Goal: Use online tool/utility: Use online tool/utility

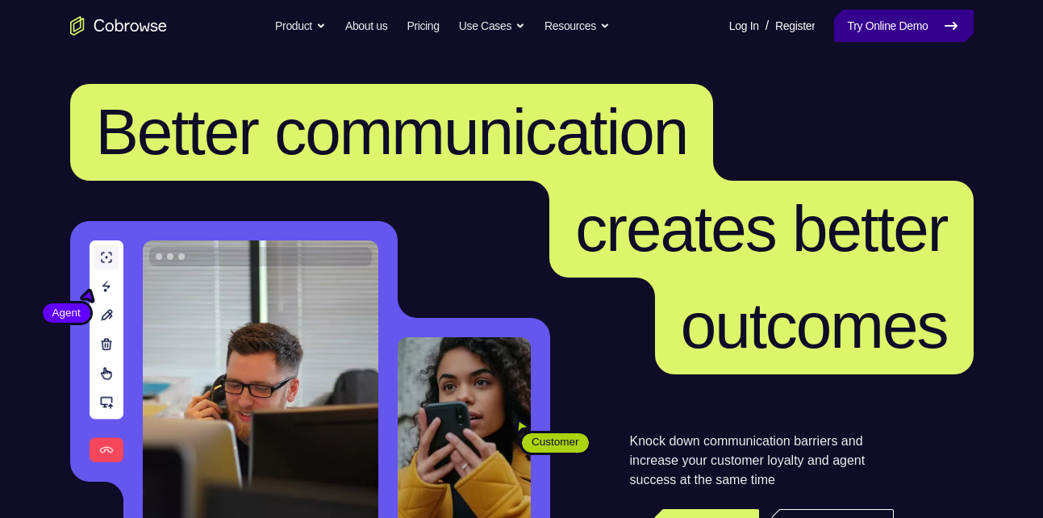
click at [903, 22] on link "Try Online Demo" at bounding box center [903, 26] width 139 height 32
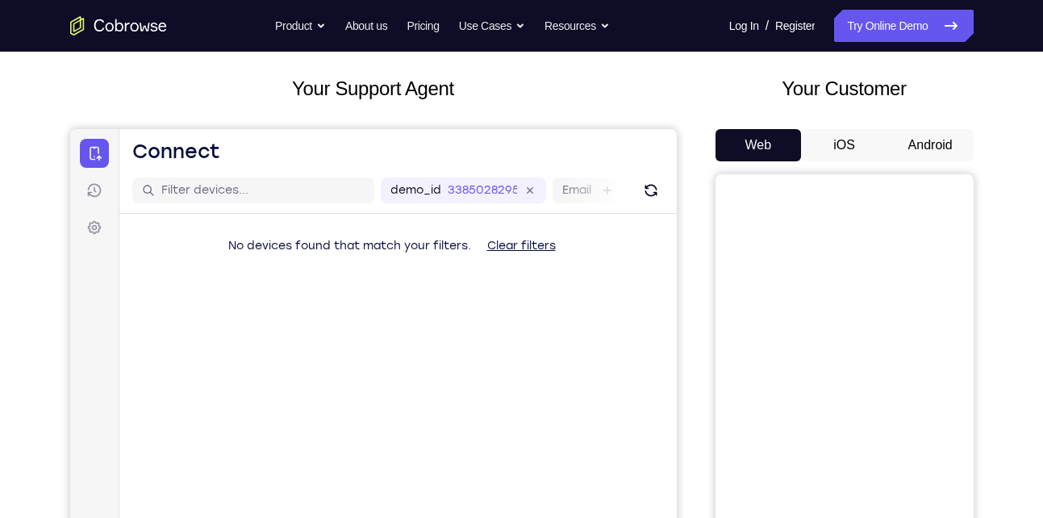
click at [905, 142] on button "Android" at bounding box center [931, 145] width 86 height 32
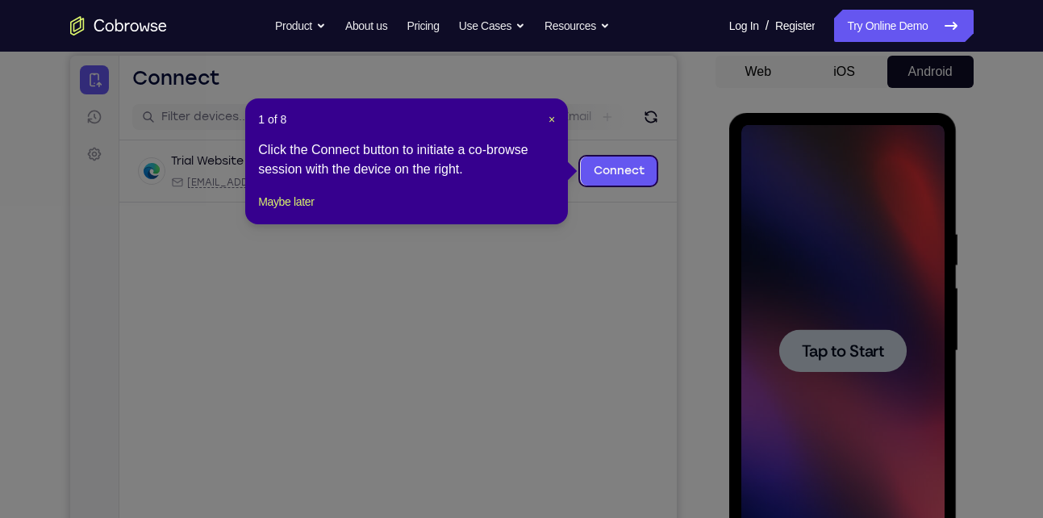
scroll to position [153, 0]
click at [553, 119] on span "×" at bounding box center [552, 120] width 6 height 13
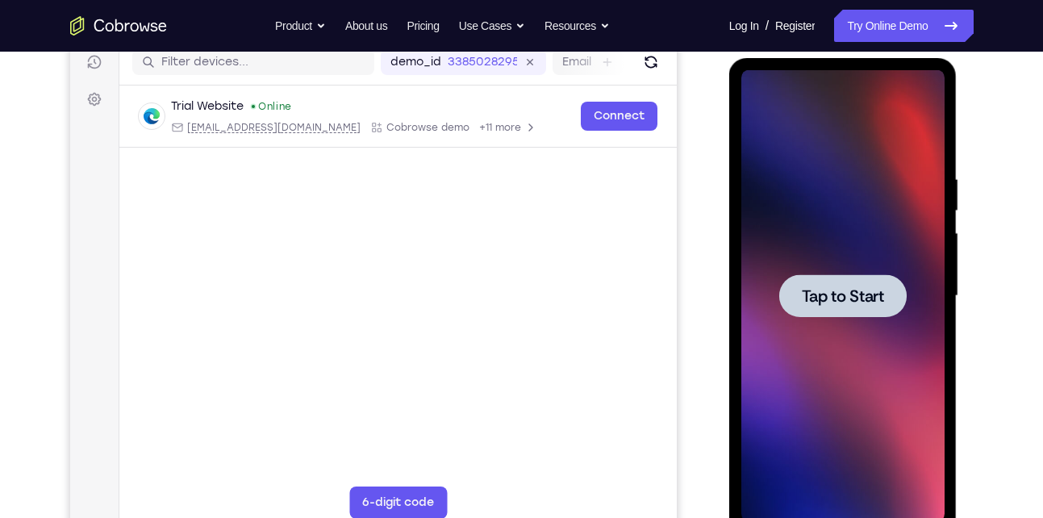
scroll to position [215, 0]
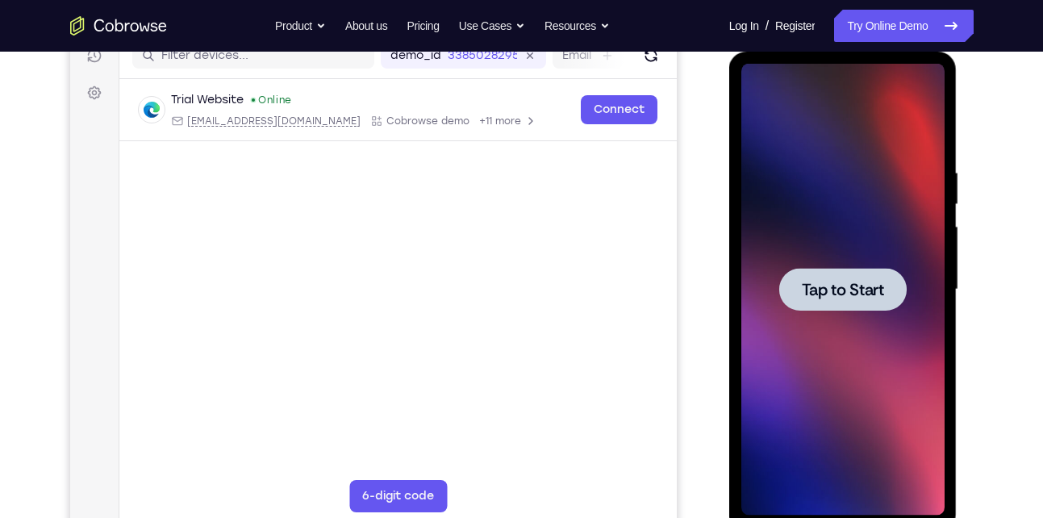
click at [882, 292] on span "Tap to Start" at bounding box center [843, 290] width 82 height 16
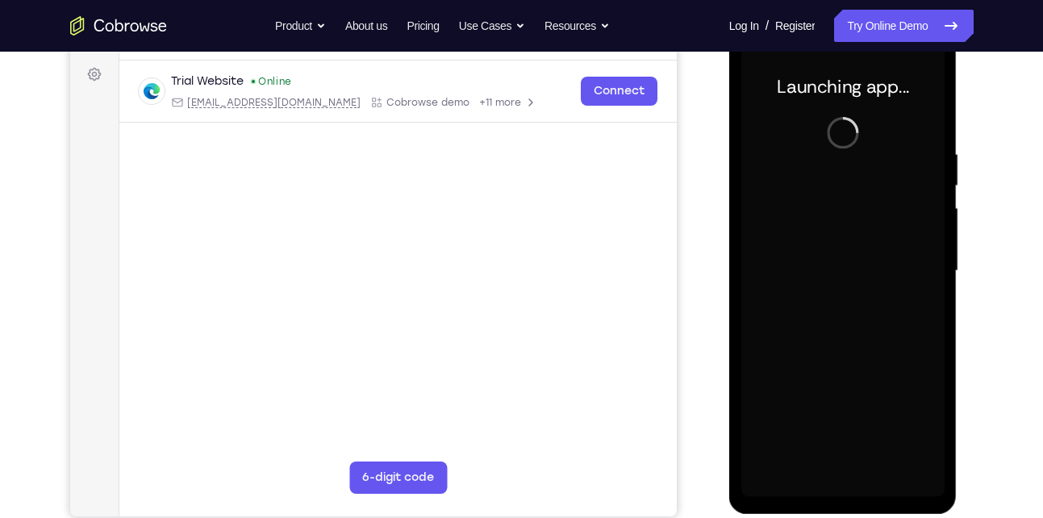
scroll to position [233, 0]
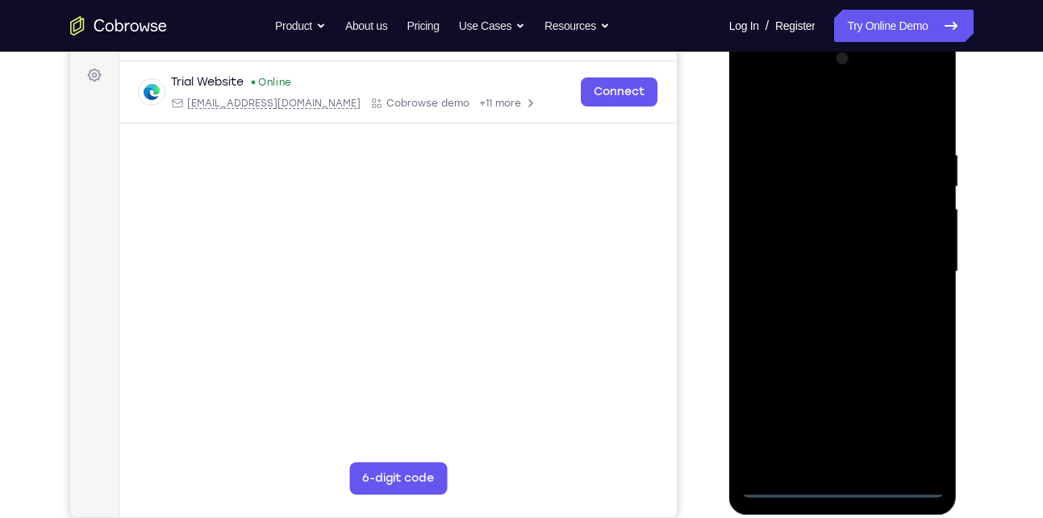
click at [848, 478] on div at bounding box center [842, 272] width 203 height 452
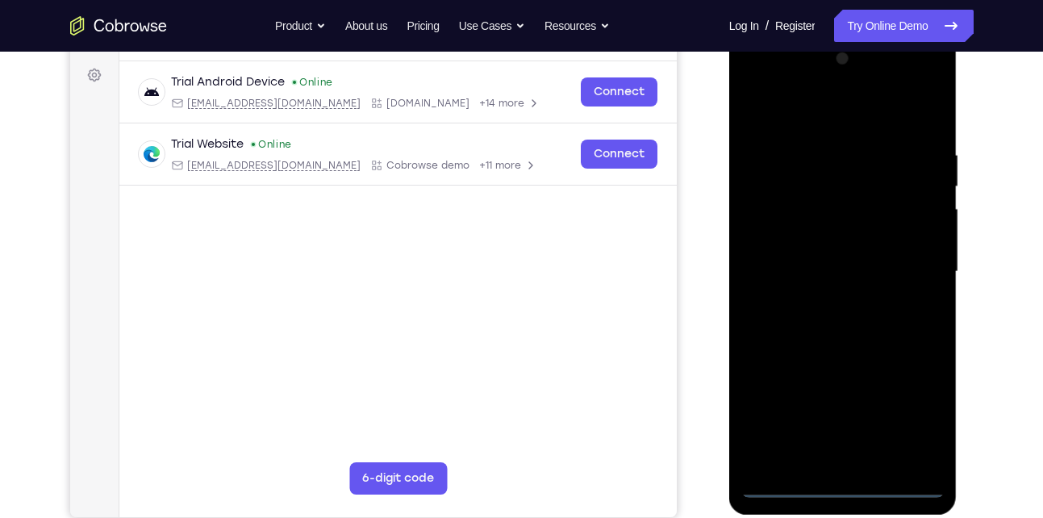
click at [844, 479] on div at bounding box center [842, 272] width 203 height 452
click at [845, 477] on div at bounding box center [842, 272] width 203 height 452
click at [845, 482] on div at bounding box center [842, 272] width 203 height 452
click at [919, 416] on div at bounding box center [842, 272] width 203 height 452
click at [846, 115] on div at bounding box center [842, 272] width 203 height 452
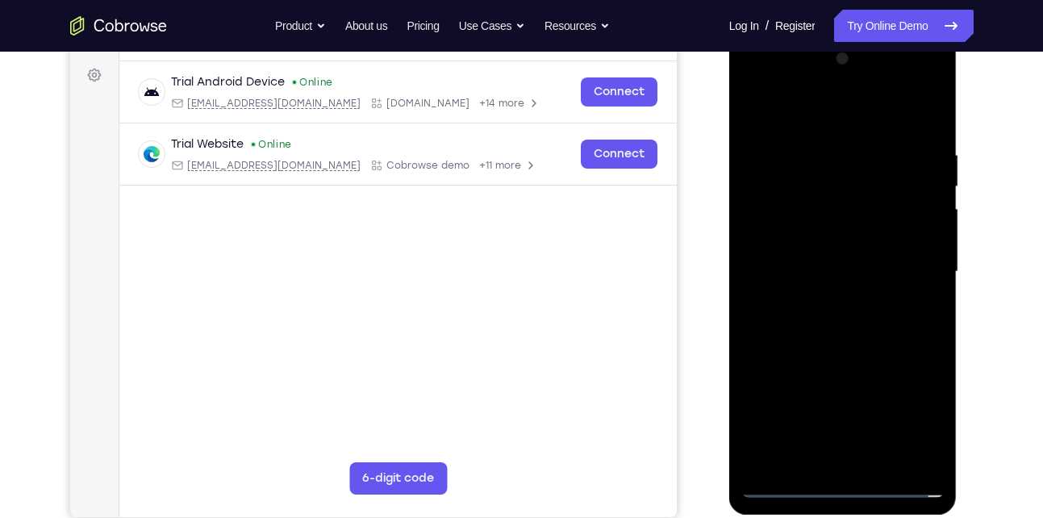
click at [812, 173] on div at bounding box center [842, 272] width 203 height 452
click at [871, 368] on div at bounding box center [842, 272] width 203 height 452
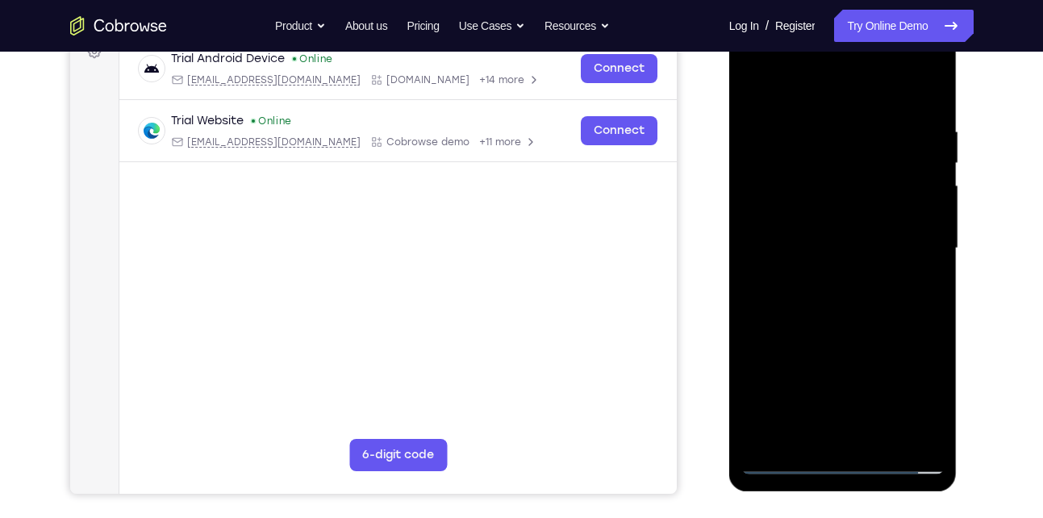
scroll to position [255, 0]
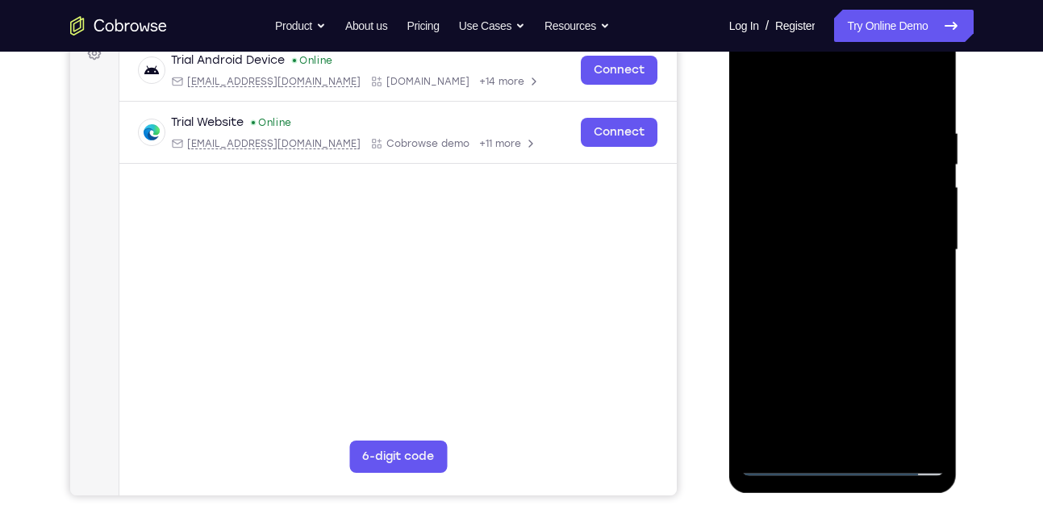
click at [919, 365] on div at bounding box center [842, 250] width 203 height 452
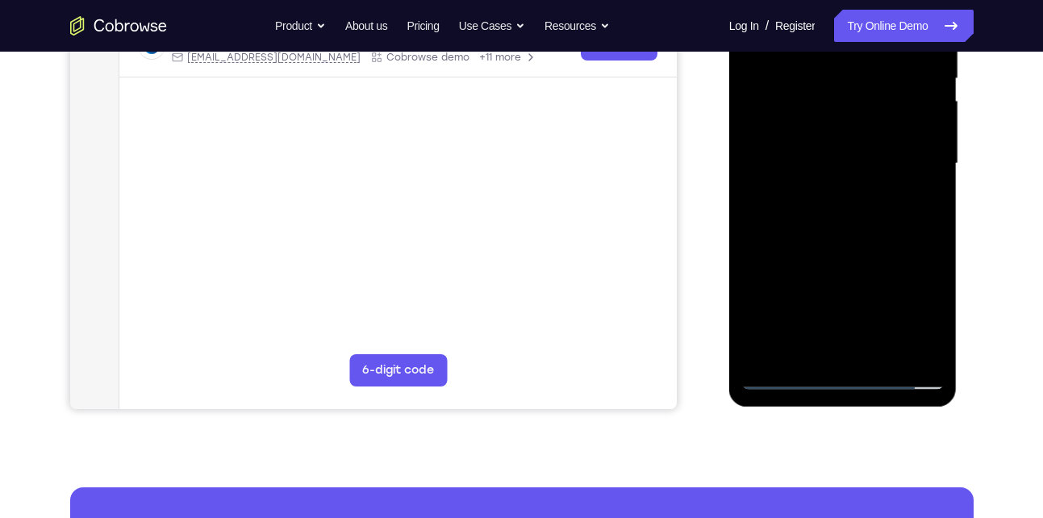
scroll to position [343, 0]
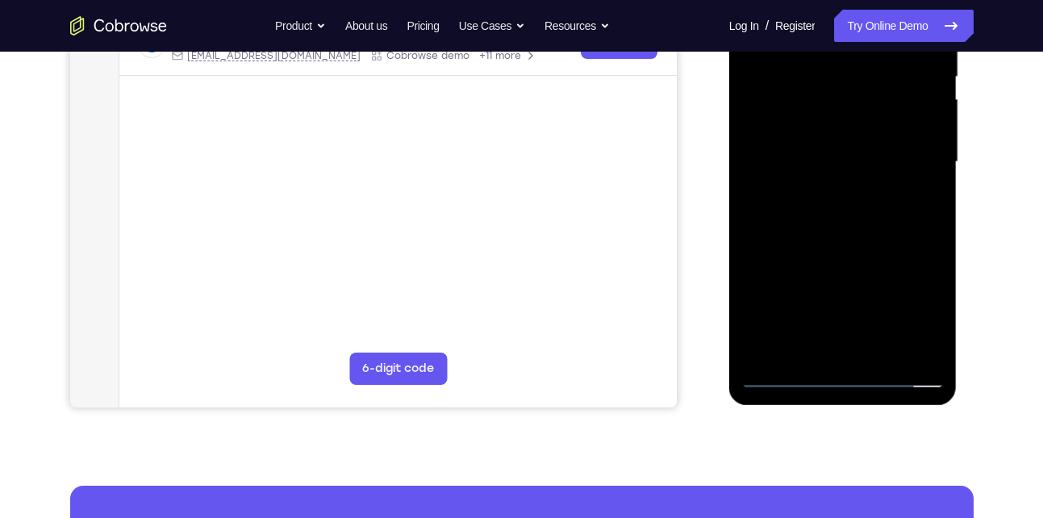
click at [917, 282] on div at bounding box center [842, 162] width 203 height 452
drag, startPoint x: 928, startPoint y: 240, endPoint x: 920, endPoint y: 140, distance: 99.6
click at [920, 140] on div at bounding box center [842, 162] width 203 height 452
drag, startPoint x: 908, startPoint y: 265, endPoint x: 904, endPoint y: 137, distance: 127.5
click at [904, 137] on div at bounding box center [842, 162] width 203 height 452
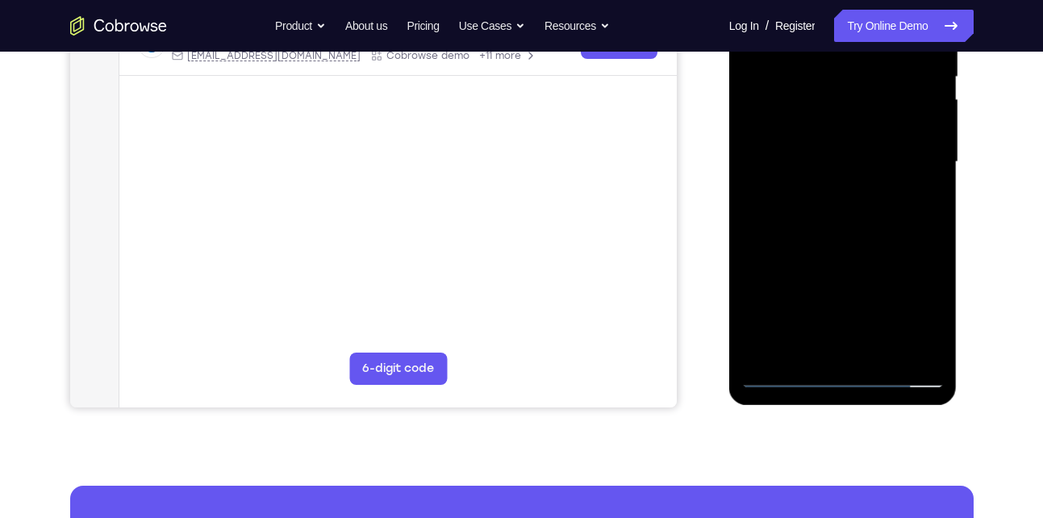
drag, startPoint x: 889, startPoint y: 299, endPoint x: 879, endPoint y: 142, distance: 156.9
click at [879, 142] on div at bounding box center [842, 162] width 203 height 452
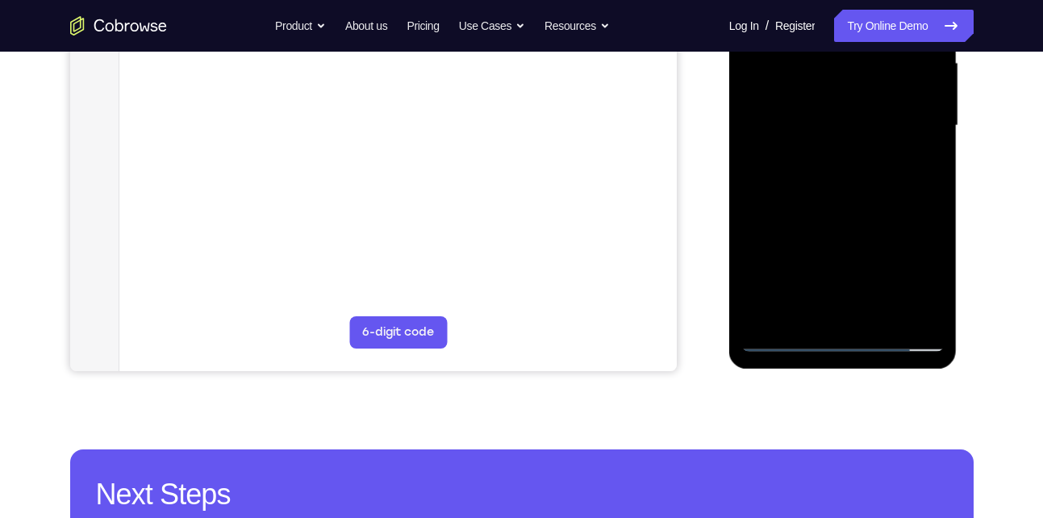
scroll to position [381, 0]
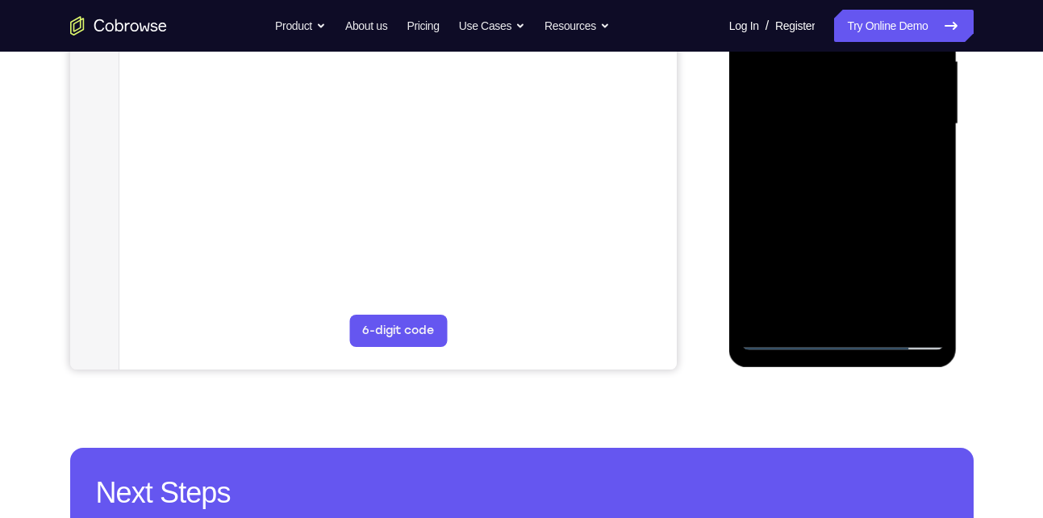
drag, startPoint x: 888, startPoint y: 274, endPoint x: 866, endPoint y: 115, distance: 159.7
click at [866, 115] on div at bounding box center [842, 124] width 203 height 452
drag, startPoint x: 899, startPoint y: 221, endPoint x: 892, endPoint y: 156, distance: 65.7
click at [892, 156] on div at bounding box center [842, 124] width 203 height 452
drag, startPoint x: 907, startPoint y: 212, endPoint x: 893, endPoint y: 103, distance: 109.8
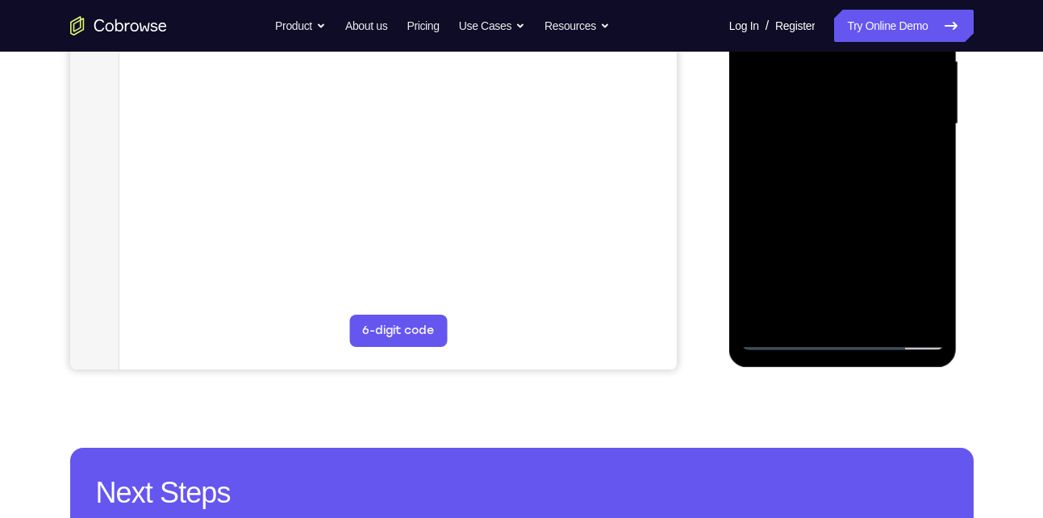
click at [893, 103] on div at bounding box center [842, 124] width 203 height 452
drag, startPoint x: 897, startPoint y: 244, endPoint x: 894, endPoint y: 116, distance: 128.3
click at [894, 116] on div at bounding box center [842, 124] width 203 height 452
drag, startPoint x: 897, startPoint y: 282, endPoint x: 882, endPoint y: 121, distance: 161.3
click at [882, 121] on div at bounding box center [842, 124] width 203 height 452
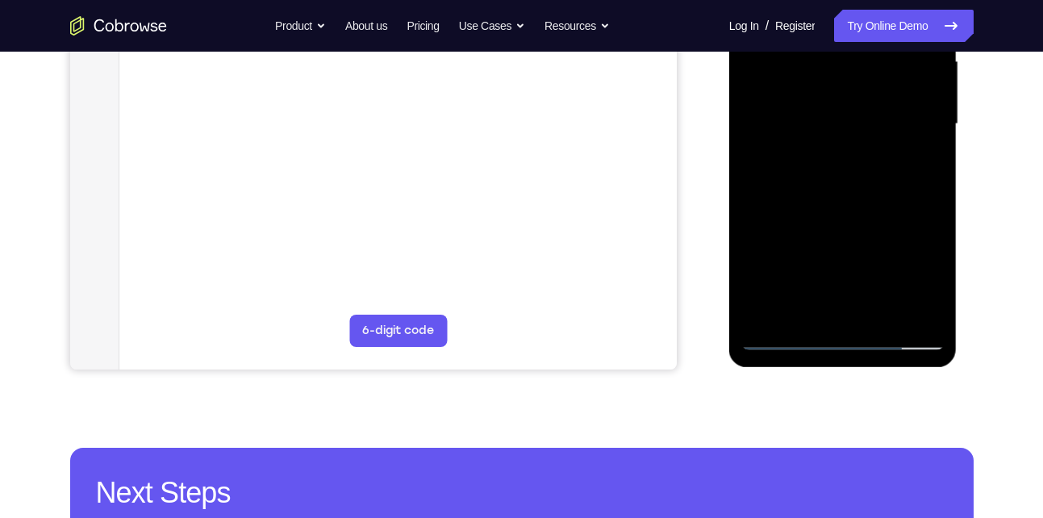
drag, startPoint x: 894, startPoint y: 286, endPoint x: 877, endPoint y: 170, distance: 117.4
click at [877, 170] on div at bounding box center [842, 124] width 203 height 452
drag, startPoint x: 892, startPoint y: 294, endPoint x: 887, endPoint y: 161, distance: 133.2
click at [887, 161] on div at bounding box center [842, 124] width 203 height 452
drag, startPoint x: 896, startPoint y: 277, endPoint x: 892, endPoint y: 172, distance: 105.0
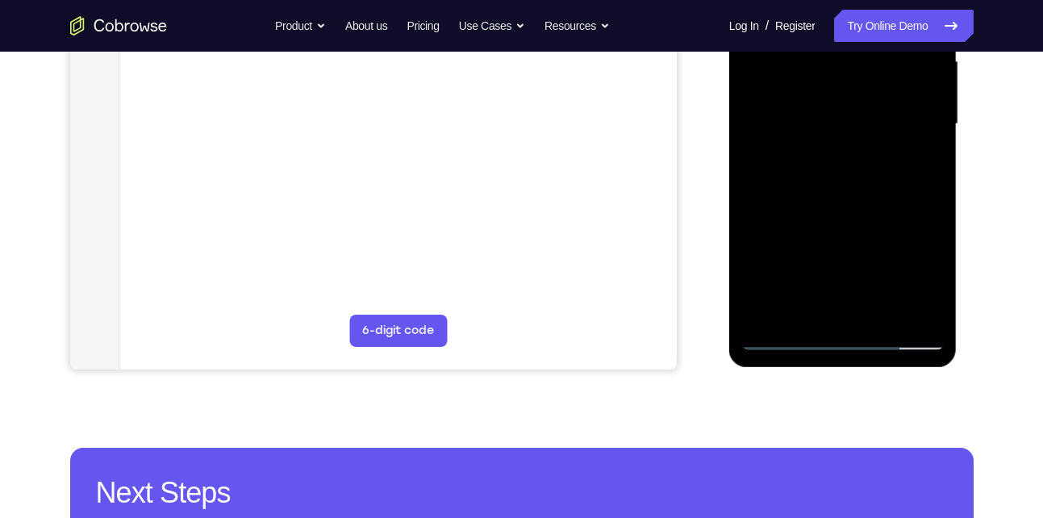
click at [892, 172] on div at bounding box center [842, 124] width 203 height 452
drag, startPoint x: 899, startPoint y: 263, endPoint x: 888, endPoint y: 162, distance: 101.5
click at [888, 162] on div at bounding box center [842, 124] width 203 height 452
drag, startPoint x: 893, startPoint y: 298, endPoint x: 891, endPoint y: 177, distance: 121.0
click at [891, 177] on div at bounding box center [842, 124] width 203 height 452
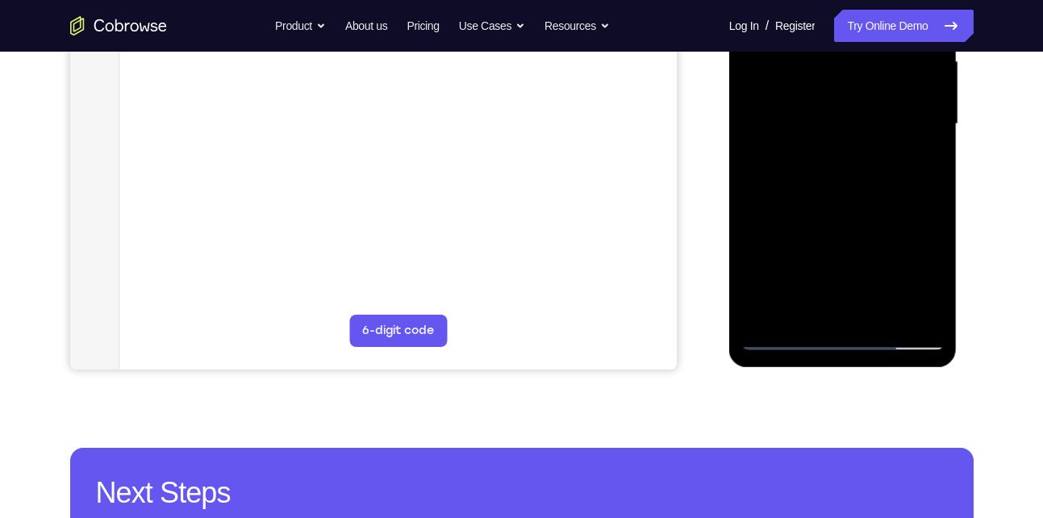
drag, startPoint x: 895, startPoint y: 240, endPoint x: 892, endPoint y: 155, distance: 85.6
click at [892, 155] on div at bounding box center [842, 124] width 203 height 452
drag, startPoint x: 896, startPoint y: 294, endPoint x: 886, endPoint y: 161, distance: 134.3
click at [886, 161] on div at bounding box center [842, 124] width 203 height 452
drag, startPoint x: 904, startPoint y: 271, endPoint x: 892, endPoint y: 166, distance: 105.7
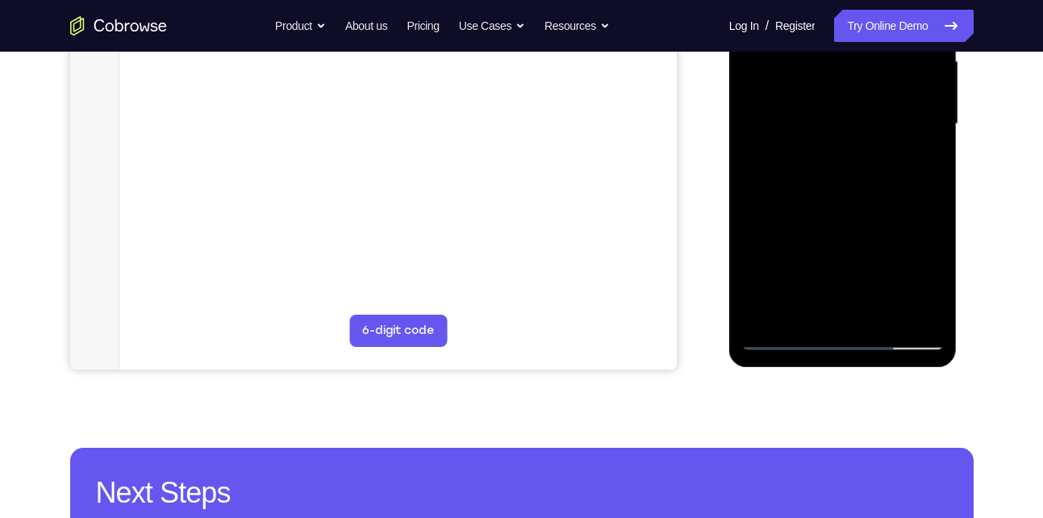
click at [892, 166] on div at bounding box center [842, 124] width 203 height 452
drag, startPoint x: 904, startPoint y: 255, endPoint x: 904, endPoint y: 152, distance: 102.5
click at [904, 152] on div at bounding box center [842, 124] width 203 height 452
drag, startPoint x: 900, startPoint y: 306, endPoint x: 894, endPoint y: 174, distance: 131.7
click at [894, 174] on div at bounding box center [842, 124] width 203 height 452
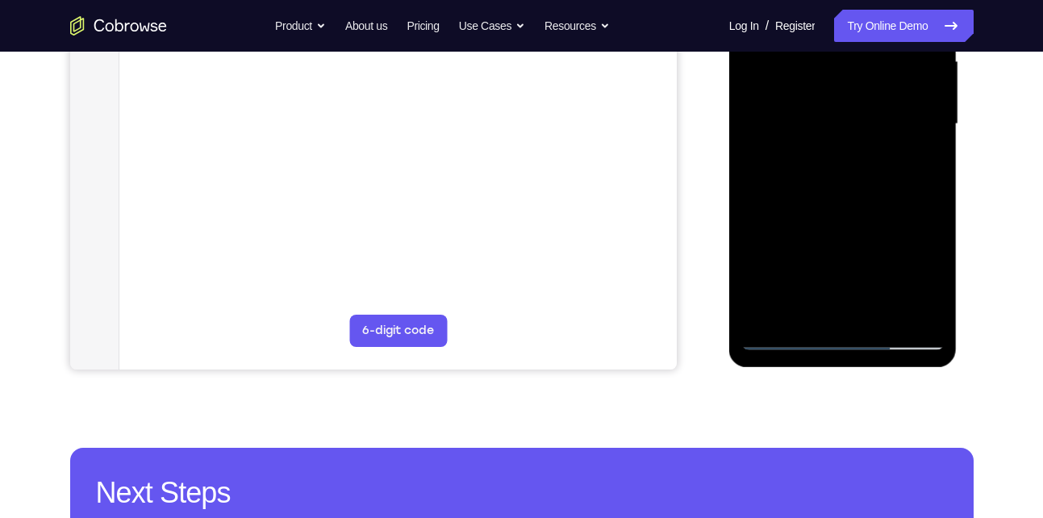
drag, startPoint x: 882, startPoint y: 266, endPoint x: 881, endPoint y: 148, distance: 117.8
click at [881, 148] on div at bounding box center [842, 124] width 203 height 452
drag, startPoint x: 898, startPoint y: 278, endPoint x: 892, endPoint y: 174, distance: 103.4
click at [892, 174] on div at bounding box center [842, 124] width 203 height 452
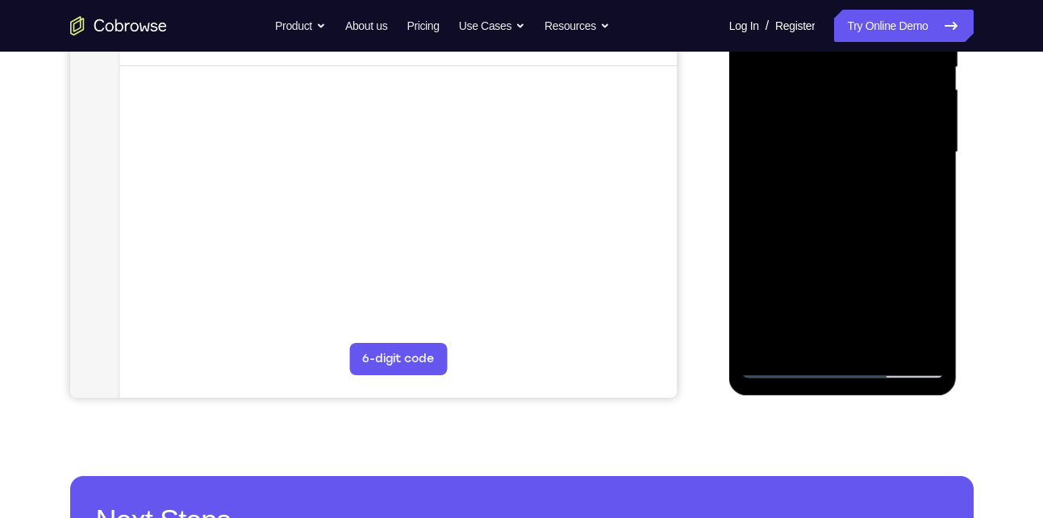
scroll to position [352, 0]
drag, startPoint x: 860, startPoint y: 314, endPoint x: 855, endPoint y: 155, distance: 159.0
click at [855, 155] on div at bounding box center [842, 153] width 203 height 452
drag, startPoint x: 851, startPoint y: 295, endPoint x: 861, endPoint y: 170, distance: 125.4
click at [861, 170] on div at bounding box center [842, 153] width 203 height 452
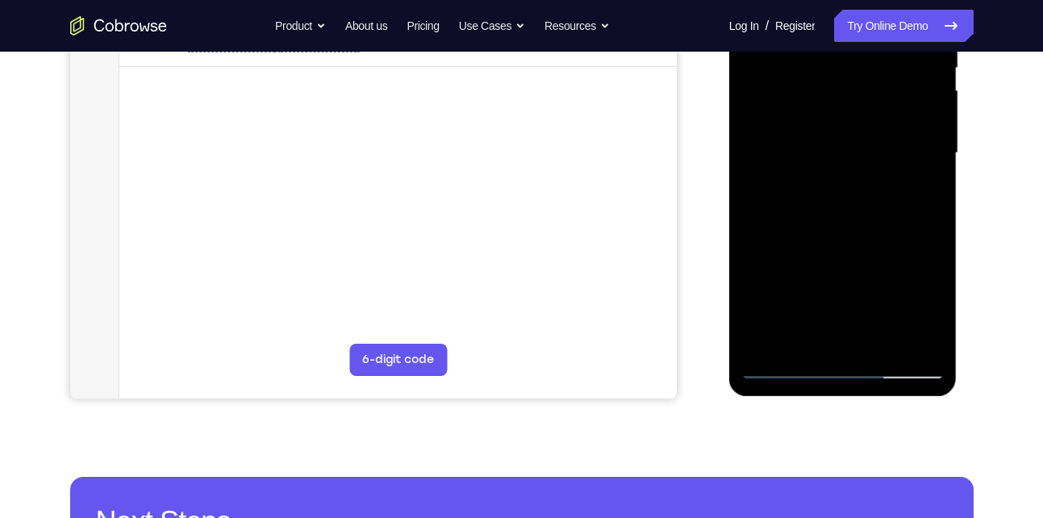
drag, startPoint x: 867, startPoint y: 269, endPoint x: 866, endPoint y: 161, distance: 107.3
click at [866, 161] on div at bounding box center [842, 153] width 203 height 452
drag, startPoint x: 856, startPoint y: 301, endPoint x: 854, endPoint y: 140, distance: 160.6
click at [854, 140] on div at bounding box center [842, 153] width 203 height 452
drag, startPoint x: 857, startPoint y: 311, endPoint x: 858, endPoint y: 165, distance: 146.0
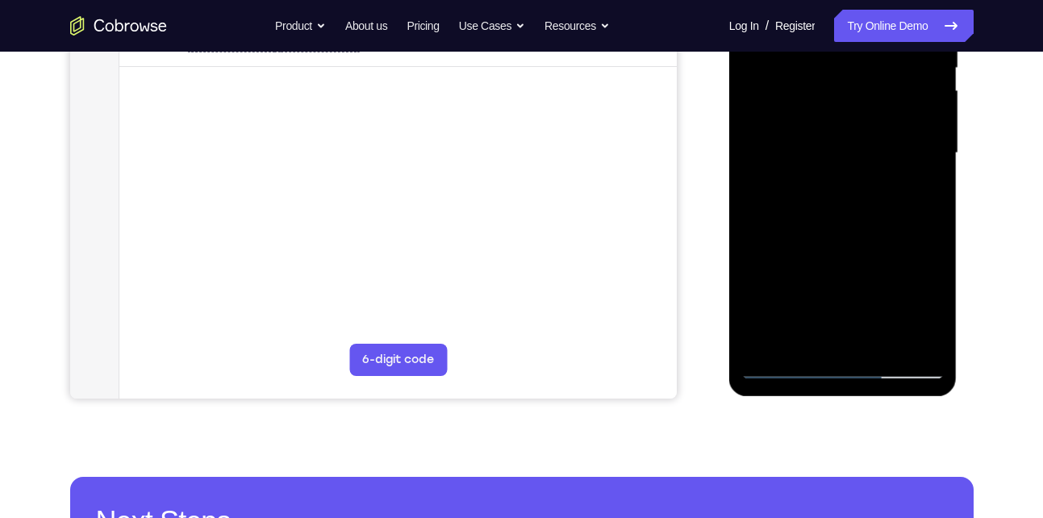
click at [858, 165] on div at bounding box center [842, 153] width 203 height 452
drag, startPoint x: 861, startPoint y: 308, endPoint x: 864, endPoint y: 136, distance: 171.9
click at [864, 136] on div at bounding box center [842, 153] width 203 height 452
drag, startPoint x: 850, startPoint y: 318, endPoint x: 854, endPoint y: 161, distance: 157.4
click at [854, 161] on div at bounding box center [842, 153] width 203 height 452
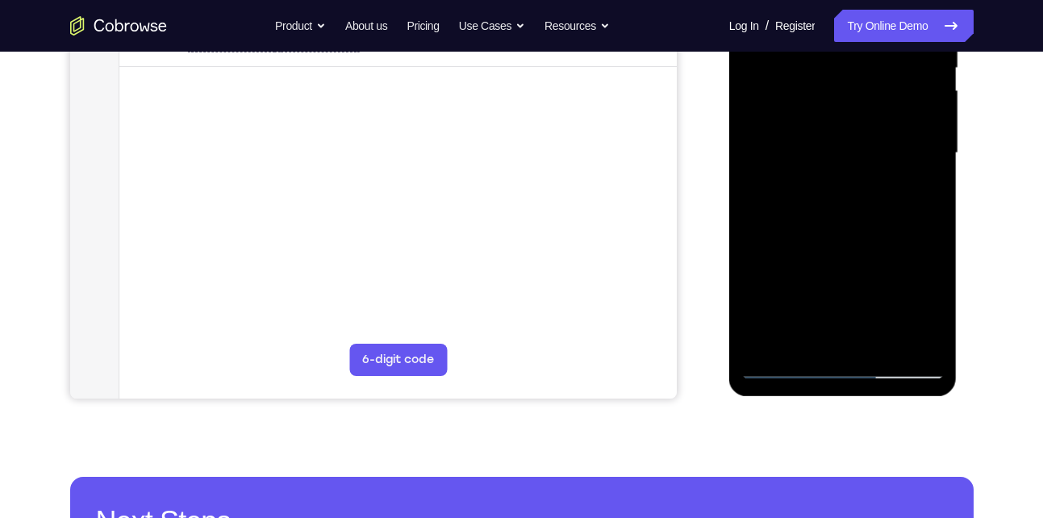
drag, startPoint x: 863, startPoint y: 344, endPoint x: 871, endPoint y: 165, distance: 178.5
click at [871, 165] on div at bounding box center [842, 153] width 203 height 452
drag, startPoint x: 863, startPoint y: 330, endPoint x: 888, endPoint y: 173, distance: 158.5
click at [888, 173] on div at bounding box center [842, 153] width 203 height 452
drag, startPoint x: 862, startPoint y: 328, endPoint x: 866, endPoint y: 202, distance: 125.9
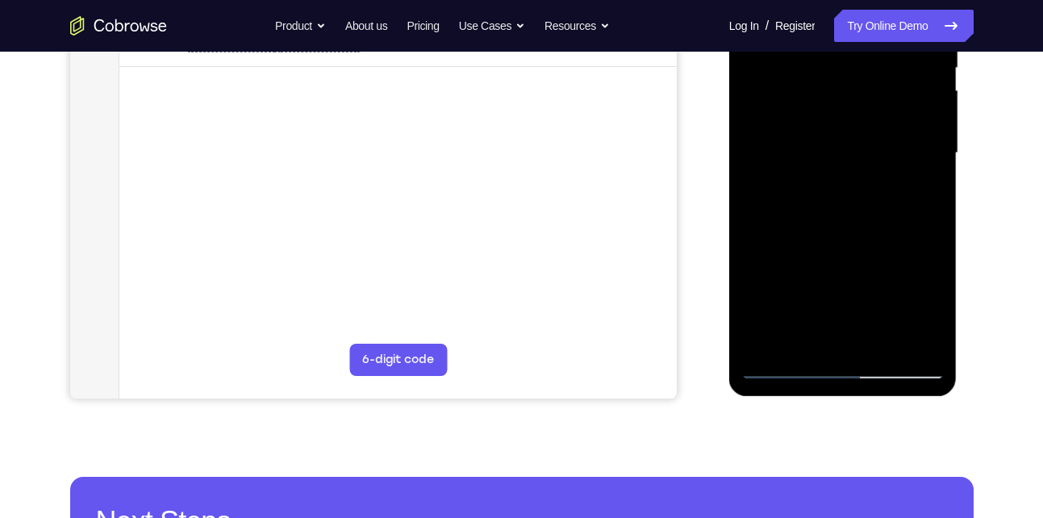
click at [866, 202] on div at bounding box center [842, 153] width 203 height 452
click at [862, 152] on div at bounding box center [842, 153] width 203 height 452
click at [849, 155] on div at bounding box center [842, 153] width 203 height 452
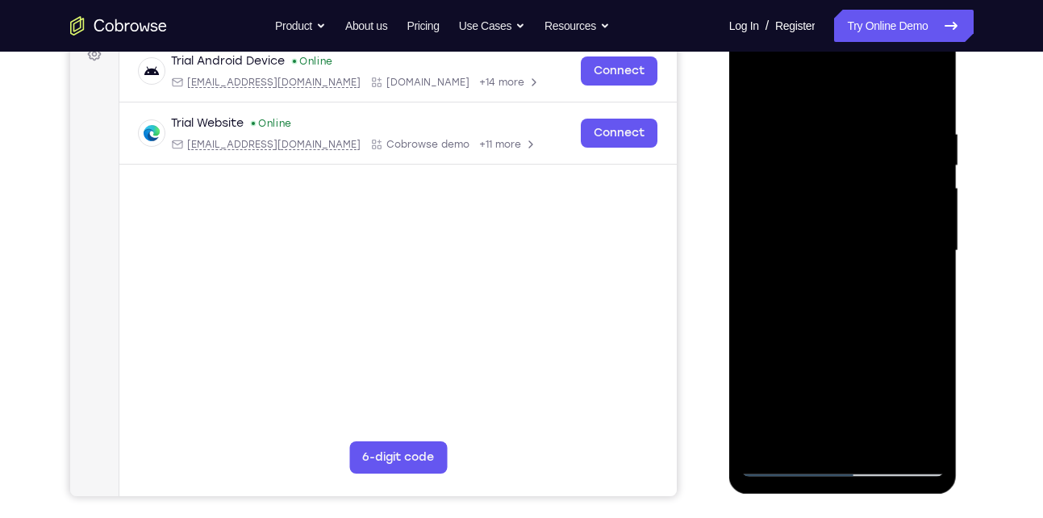
scroll to position [256, 0]
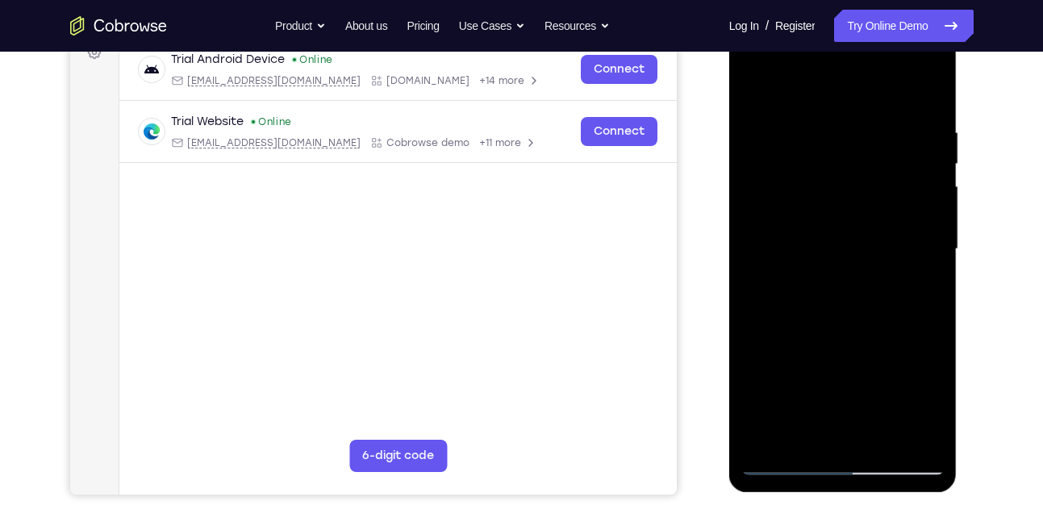
click at [906, 283] on div at bounding box center [842, 249] width 203 height 452
click at [921, 223] on div at bounding box center [842, 249] width 203 height 452
click at [901, 235] on div at bounding box center [842, 249] width 203 height 452
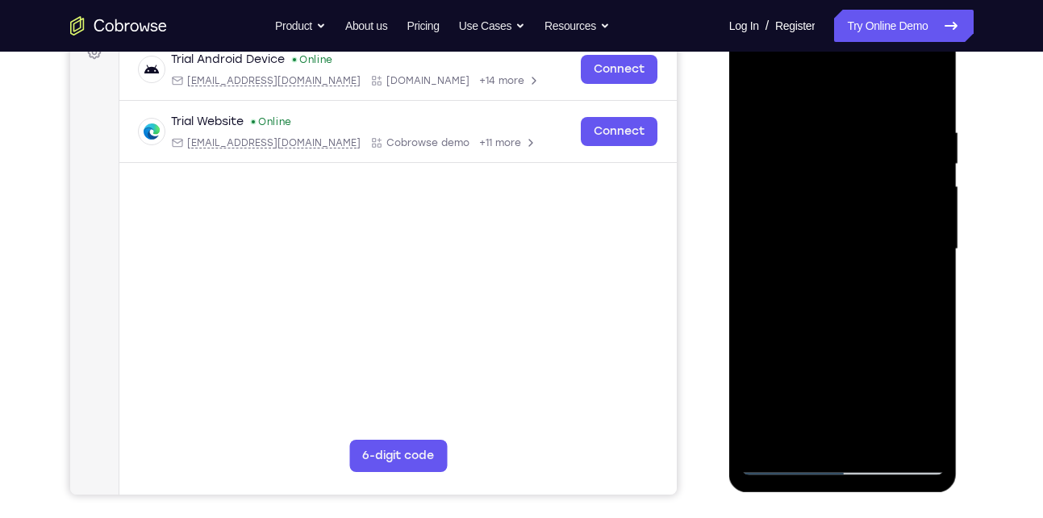
click at [805, 289] on div at bounding box center [842, 249] width 203 height 452
click at [804, 290] on div at bounding box center [842, 249] width 203 height 452
click at [802, 291] on div at bounding box center [842, 249] width 203 height 452
click at [801, 293] on div at bounding box center [842, 249] width 203 height 452
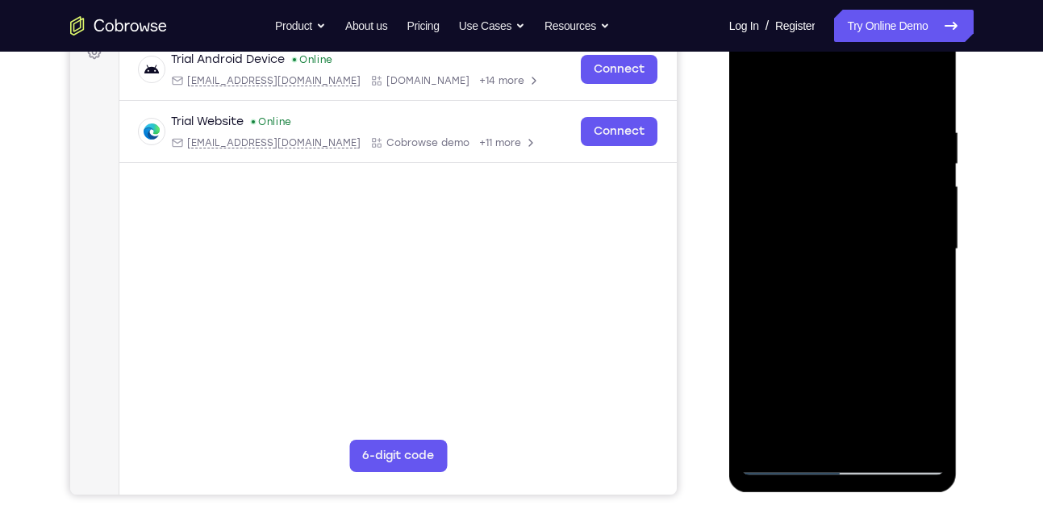
click at [801, 293] on div at bounding box center [842, 249] width 203 height 452
click at [877, 238] on div at bounding box center [842, 249] width 203 height 452
click at [796, 285] on div at bounding box center [842, 249] width 203 height 452
click at [802, 290] on div at bounding box center [842, 249] width 203 height 452
click at [803, 299] on div at bounding box center [842, 249] width 203 height 452
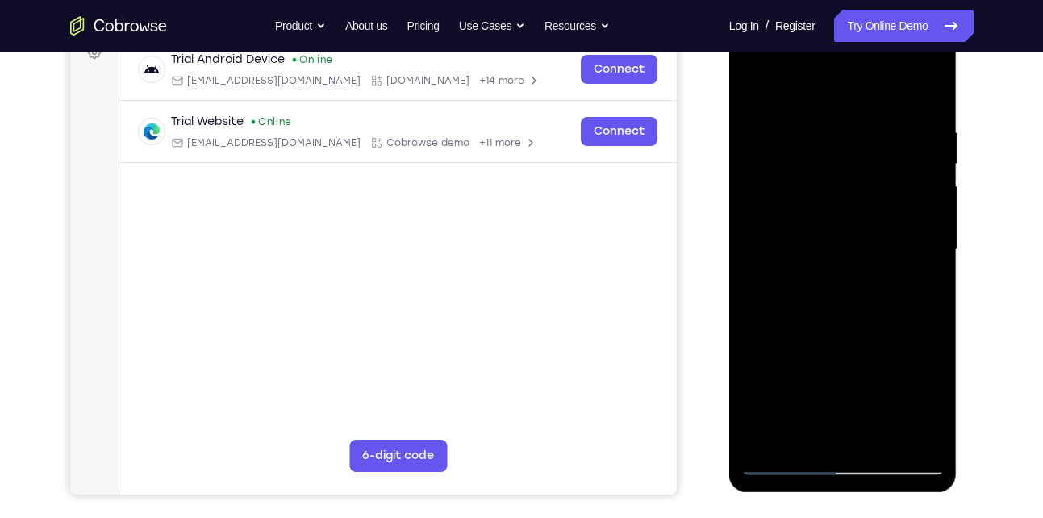
click at [803, 299] on div at bounding box center [842, 249] width 203 height 452
click at [804, 295] on div at bounding box center [842, 249] width 203 height 452
click at [804, 294] on div at bounding box center [842, 249] width 203 height 452
click at [921, 224] on div at bounding box center [842, 249] width 203 height 452
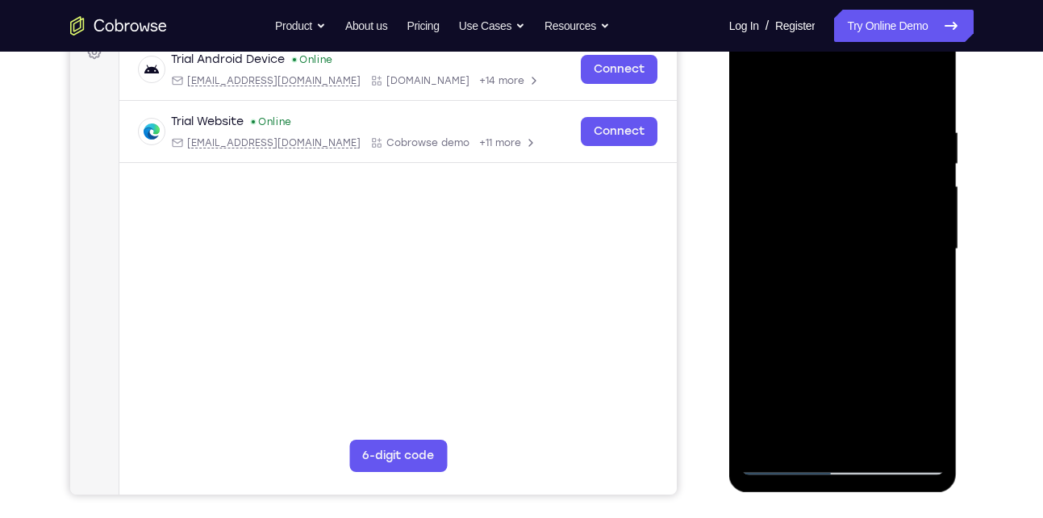
click at [849, 264] on div at bounding box center [842, 249] width 203 height 452
click at [817, 296] on div at bounding box center [842, 249] width 203 height 452
click at [920, 225] on div at bounding box center [842, 249] width 203 height 452
click at [828, 290] on div at bounding box center [842, 249] width 203 height 452
click at [854, 265] on div at bounding box center [842, 249] width 203 height 452
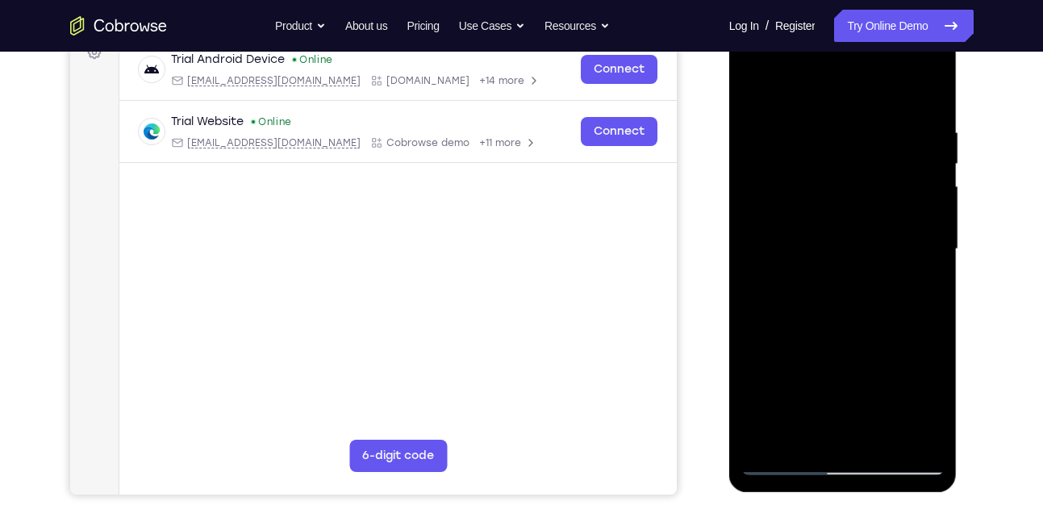
click at [828, 292] on div at bounding box center [842, 249] width 203 height 452
click at [820, 283] on div at bounding box center [842, 249] width 203 height 452
click at [820, 294] on div at bounding box center [842, 249] width 203 height 452
click at [870, 244] on div at bounding box center [842, 249] width 203 height 452
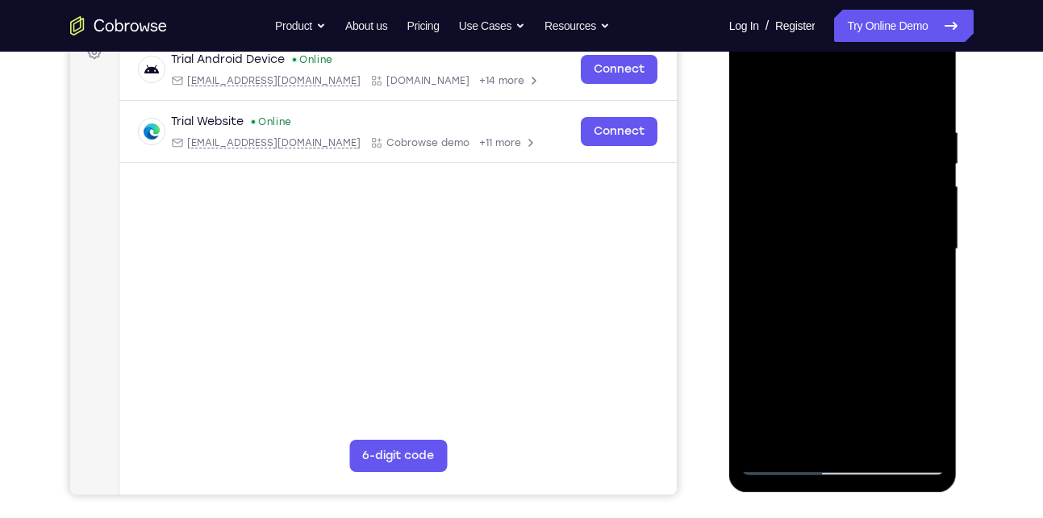
click at [920, 224] on div at bounding box center [842, 249] width 203 height 452
click at [908, 244] on div at bounding box center [842, 249] width 203 height 452
click at [829, 294] on div at bounding box center [842, 249] width 203 height 452
click at [903, 256] on div at bounding box center [842, 249] width 203 height 452
click at [860, 293] on div at bounding box center [842, 249] width 203 height 452
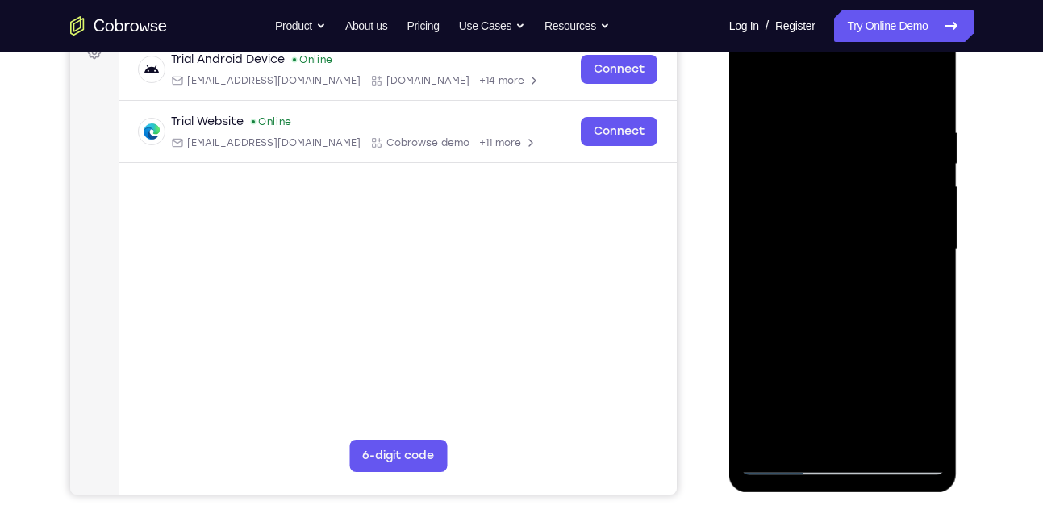
click at [843, 298] on div at bounding box center [842, 249] width 203 height 452
click at [846, 294] on div at bounding box center [842, 249] width 203 height 452
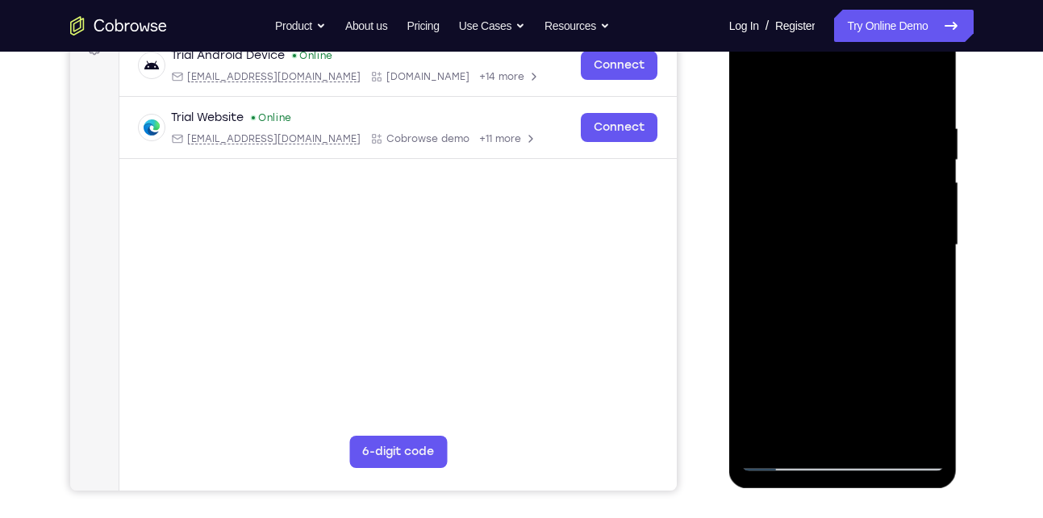
scroll to position [259, 0]
click at [874, 274] on div at bounding box center [842, 246] width 203 height 452
click at [875, 290] on div at bounding box center [842, 246] width 203 height 452
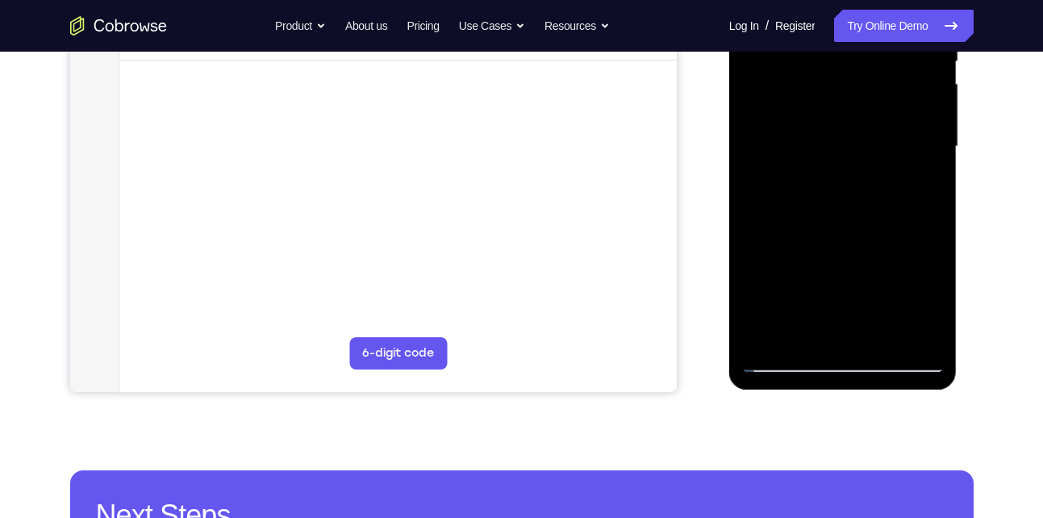
scroll to position [358, 0]
drag, startPoint x: 879, startPoint y: 232, endPoint x: 880, endPoint y: 271, distance: 39.5
click at [880, 271] on div at bounding box center [842, 147] width 203 height 452
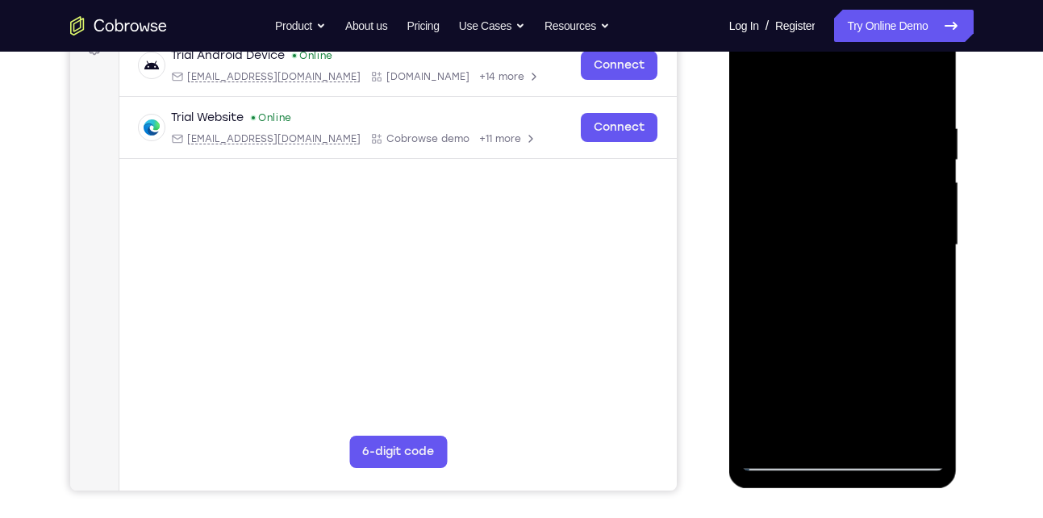
scroll to position [261, 0]
click at [888, 236] on div at bounding box center [842, 245] width 203 height 452
click at [886, 278] on div at bounding box center [842, 245] width 203 height 452
click at [889, 288] on div at bounding box center [842, 245] width 203 height 452
click at [890, 289] on div at bounding box center [842, 245] width 203 height 452
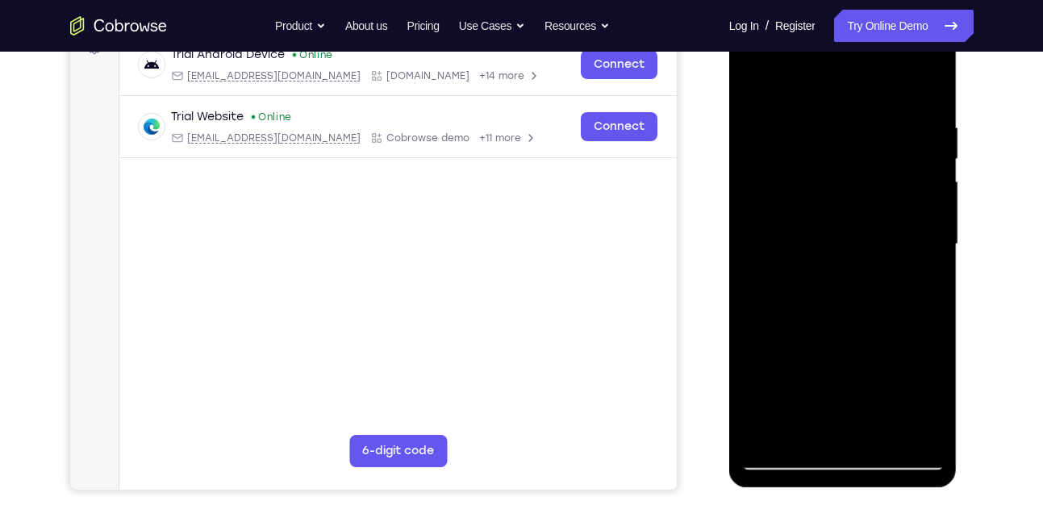
click at [893, 293] on div at bounding box center [842, 245] width 203 height 452
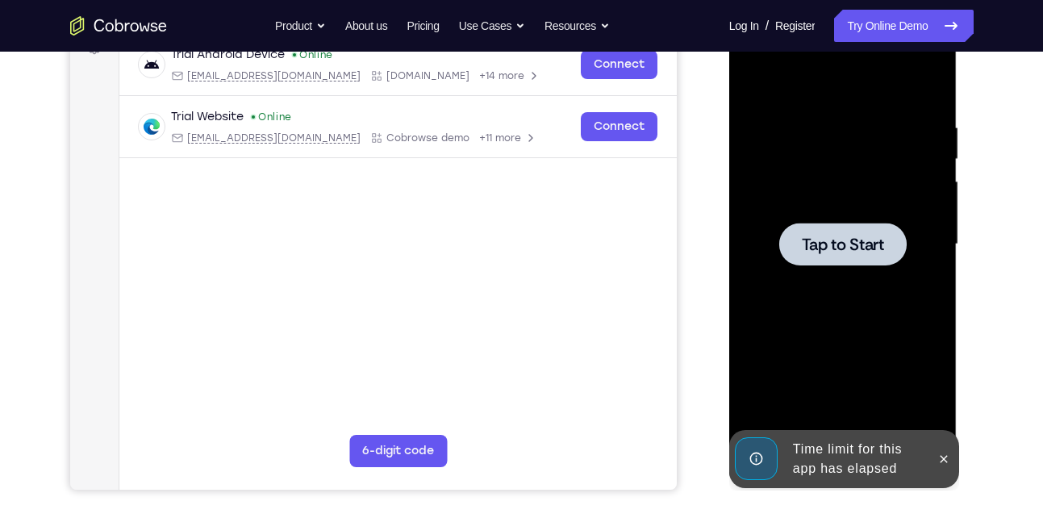
click at [888, 244] on div at bounding box center [842, 244] width 127 height 43
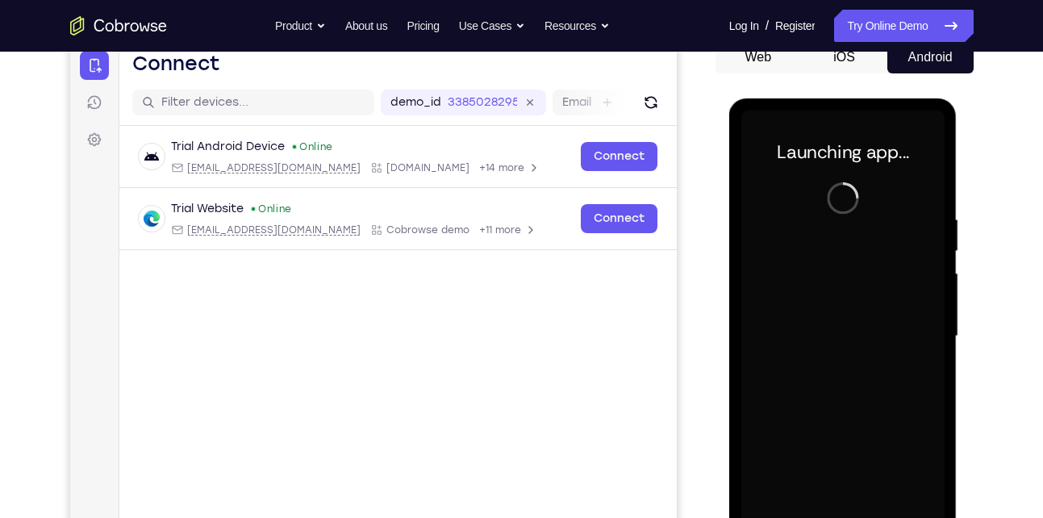
scroll to position [311, 0]
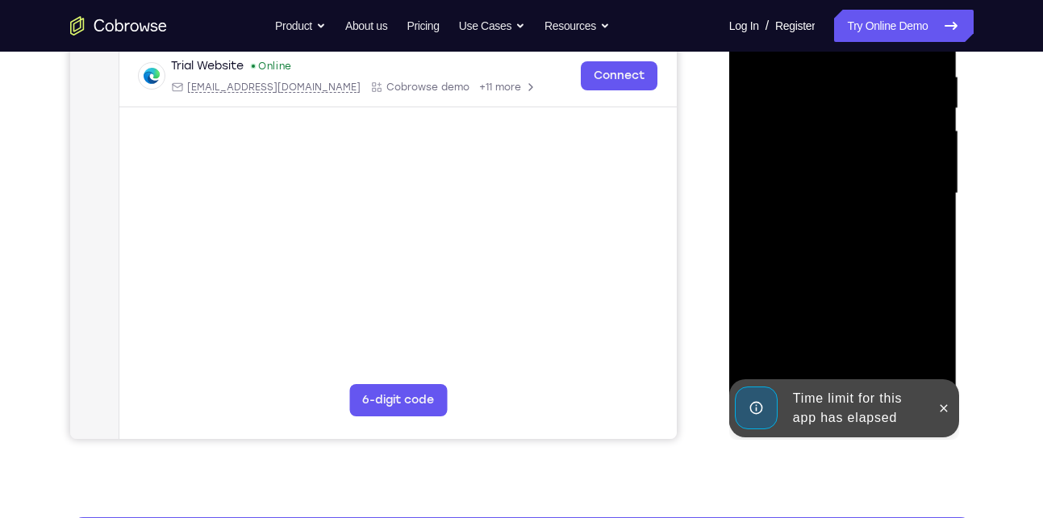
click at [875, 317] on div at bounding box center [842, 194] width 203 height 452
click at [949, 403] on icon at bounding box center [944, 408] width 13 height 13
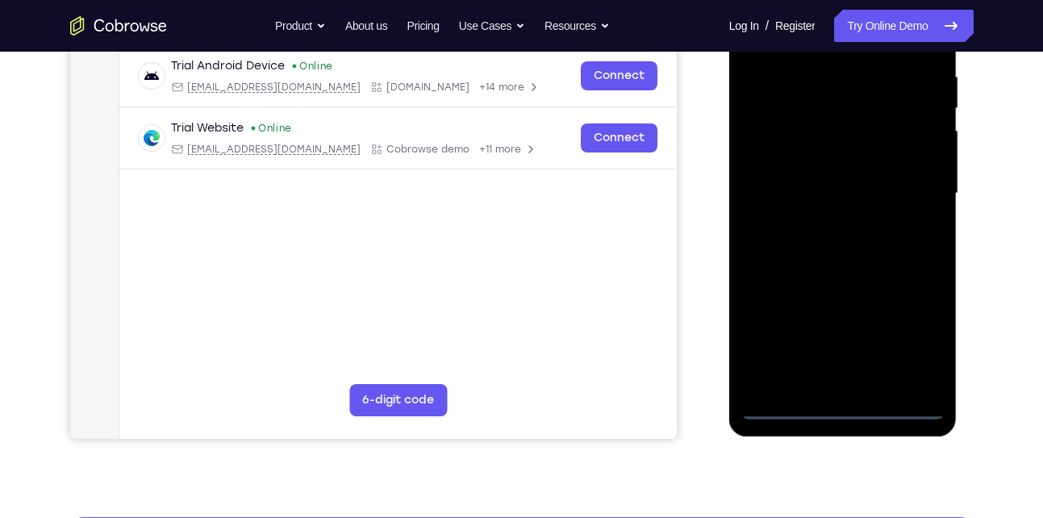
click at [845, 401] on div at bounding box center [842, 194] width 203 height 452
click at [840, 407] on div at bounding box center [842, 194] width 203 height 452
click at [921, 340] on div at bounding box center [842, 194] width 203 height 452
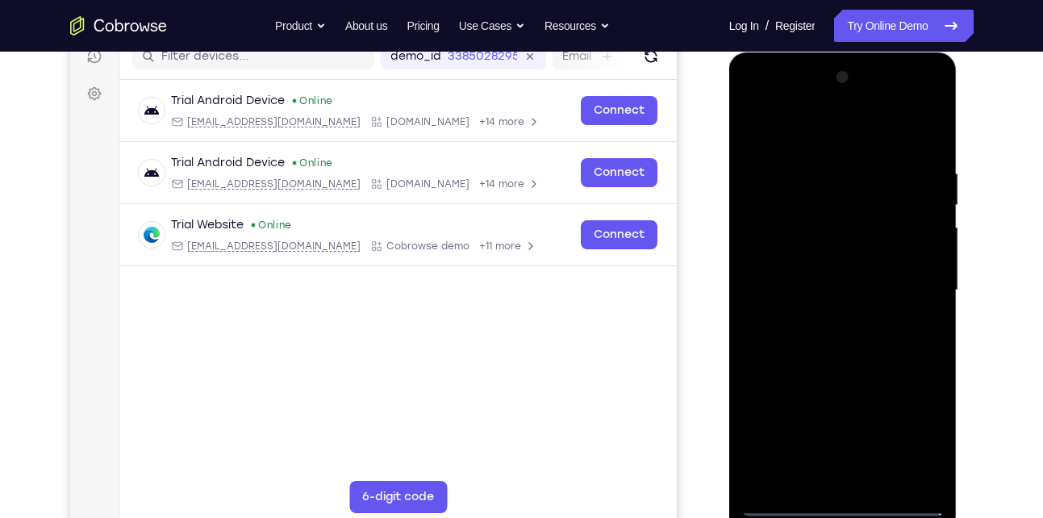
scroll to position [214, 0]
click at [846, 138] on div at bounding box center [842, 291] width 203 height 452
click at [820, 196] on div at bounding box center [842, 291] width 203 height 452
click at [878, 386] on div at bounding box center [842, 291] width 203 height 452
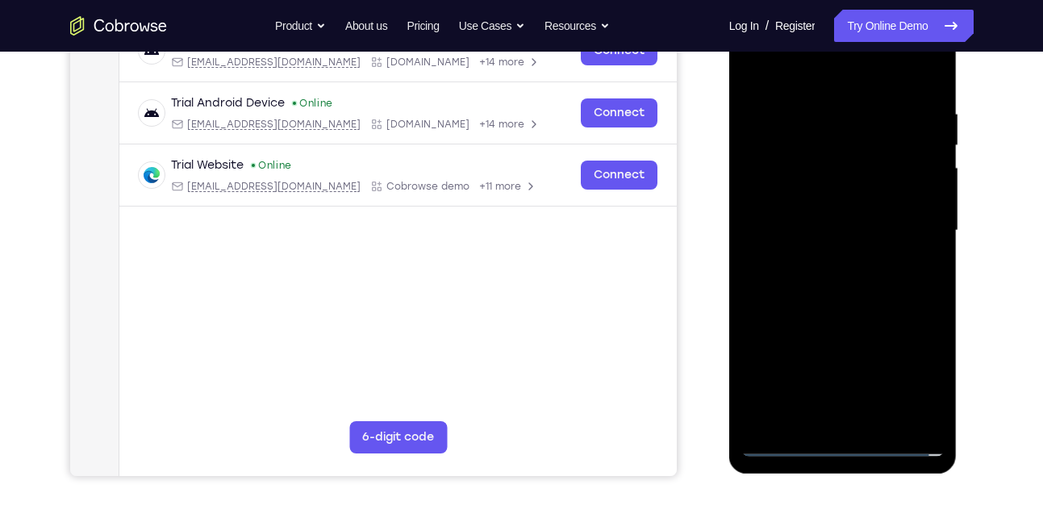
scroll to position [275, 0]
click at [926, 349] on div at bounding box center [842, 230] width 203 height 452
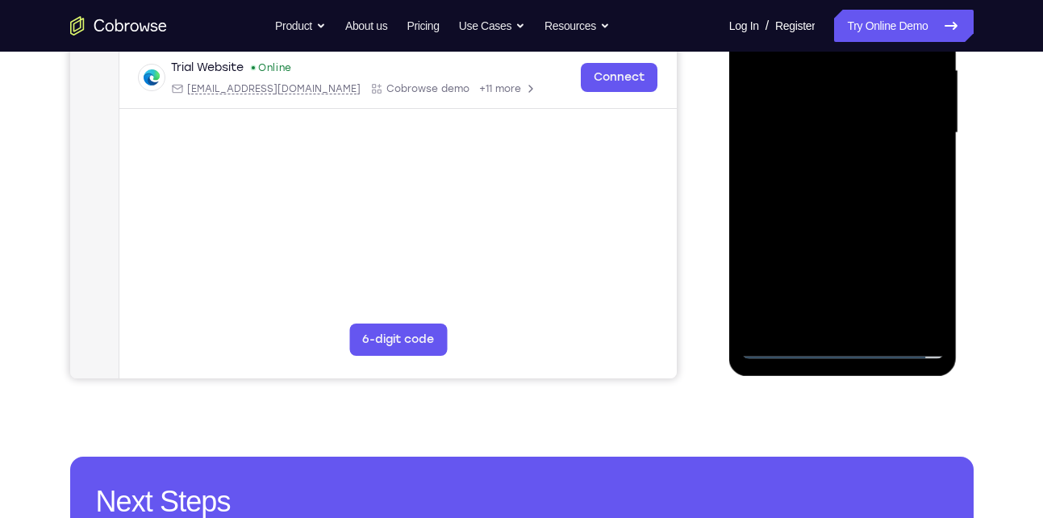
scroll to position [373, 0]
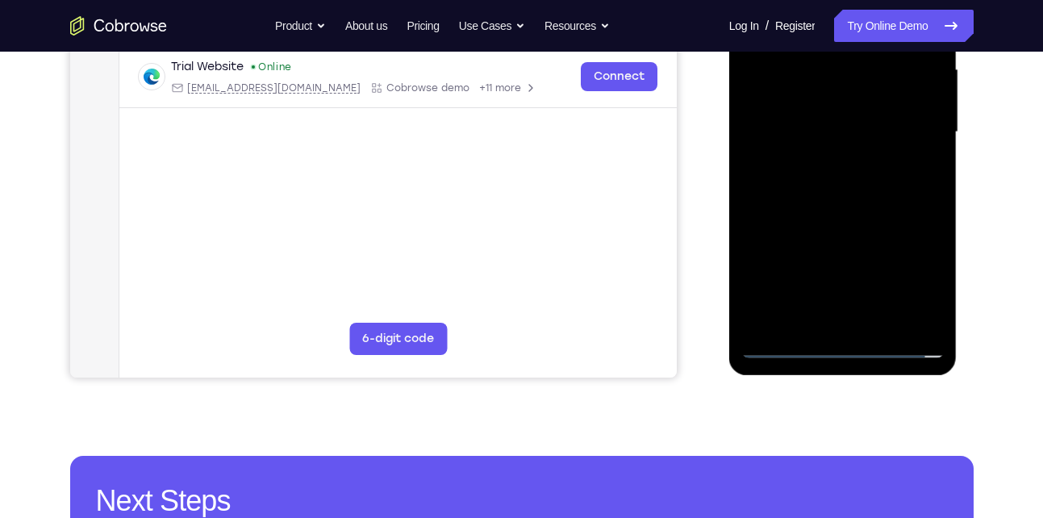
drag, startPoint x: 928, startPoint y: 171, endPoint x: 925, endPoint y: 132, distance: 38.8
click at [925, 132] on div at bounding box center [842, 132] width 203 height 452
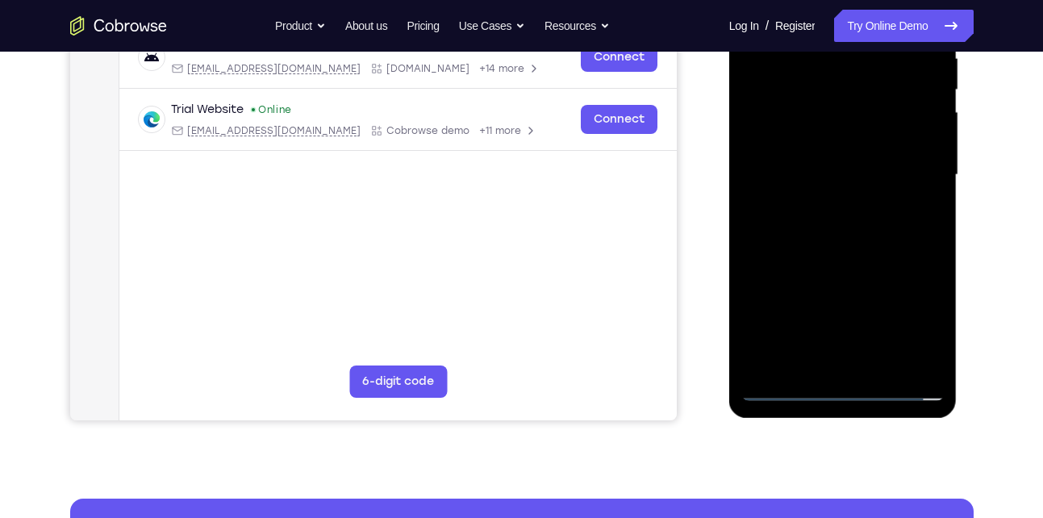
drag, startPoint x: 921, startPoint y: 182, endPoint x: 921, endPoint y: 152, distance: 30.7
click at [921, 152] on div at bounding box center [842, 175] width 203 height 452
drag, startPoint x: 904, startPoint y: 290, endPoint x: 904, endPoint y: 170, distance: 120.2
click at [904, 170] on div at bounding box center [842, 175] width 203 height 452
drag, startPoint x: 892, startPoint y: 292, endPoint x: 895, endPoint y: 179, distance: 113.0
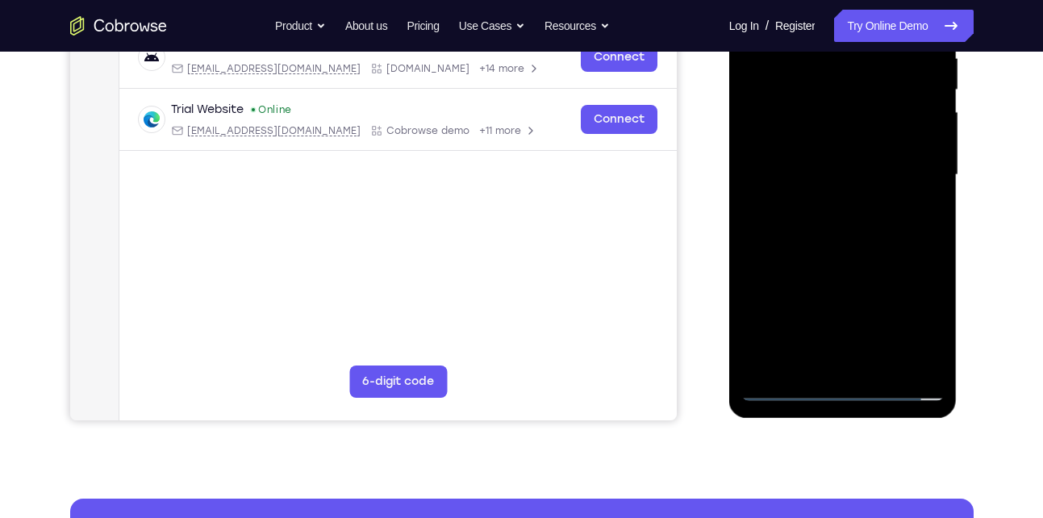
click at [895, 179] on div at bounding box center [842, 175] width 203 height 452
drag, startPoint x: 893, startPoint y: 263, endPoint x: 903, endPoint y: 170, distance: 93.3
click at [903, 170] on div at bounding box center [842, 175] width 203 height 452
drag, startPoint x: 886, startPoint y: 309, endPoint x: 889, endPoint y: 187, distance: 121.9
click at [889, 187] on div at bounding box center [842, 175] width 203 height 452
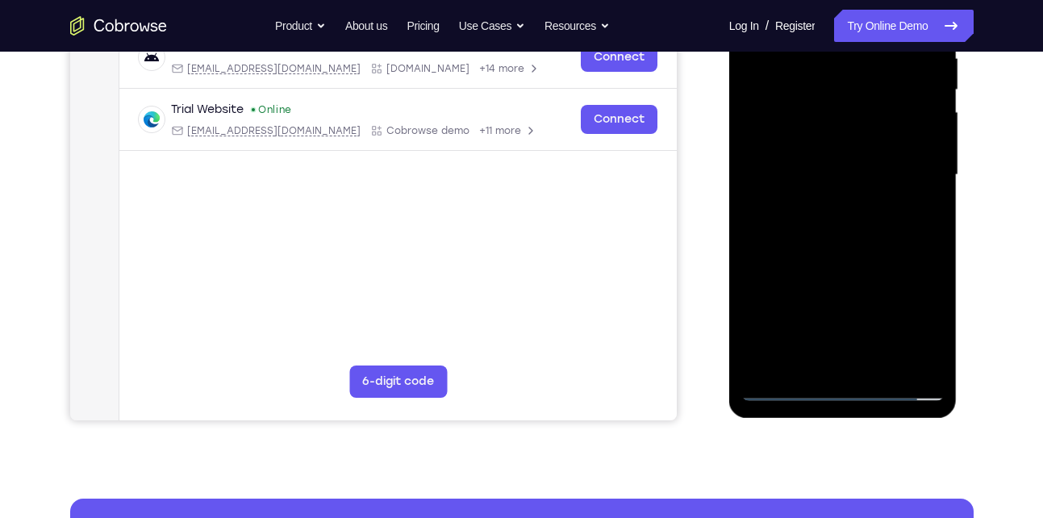
drag, startPoint x: 902, startPoint y: 293, endPoint x: 902, endPoint y: 190, distance: 102.5
click at [902, 190] on div at bounding box center [842, 175] width 203 height 452
drag, startPoint x: 896, startPoint y: 216, endPoint x: 899, endPoint y: 153, distance: 63.0
click at [899, 153] on div at bounding box center [842, 175] width 203 height 452
drag, startPoint x: 886, startPoint y: 309, endPoint x: 879, endPoint y: 192, distance: 117.2
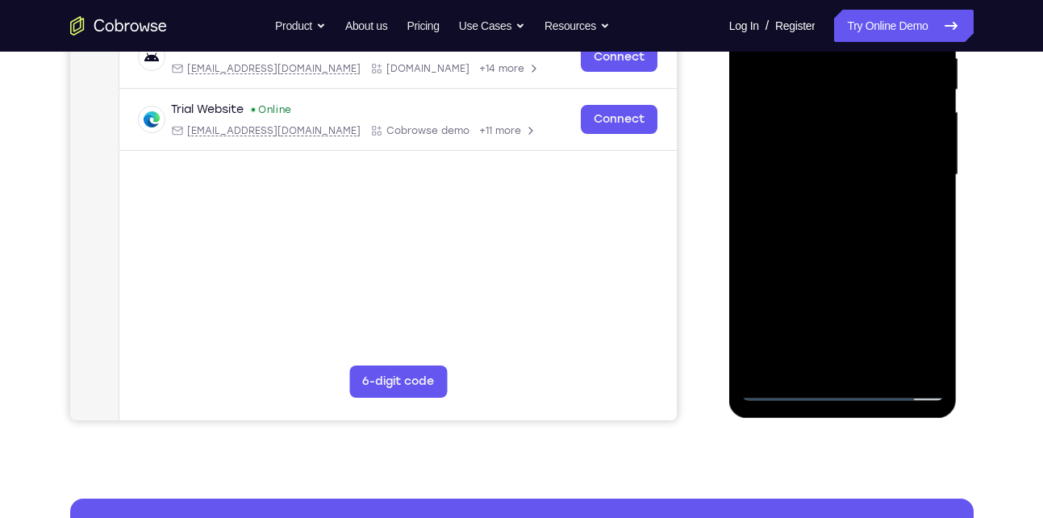
click at [879, 192] on div at bounding box center [842, 175] width 203 height 452
drag, startPoint x: 871, startPoint y: 299, endPoint x: 879, endPoint y: 184, distance: 114.9
click at [879, 184] on div at bounding box center [842, 175] width 203 height 452
drag, startPoint x: 879, startPoint y: 278, endPoint x: 883, endPoint y: 181, distance: 97.7
click at [883, 181] on div at bounding box center [842, 175] width 203 height 452
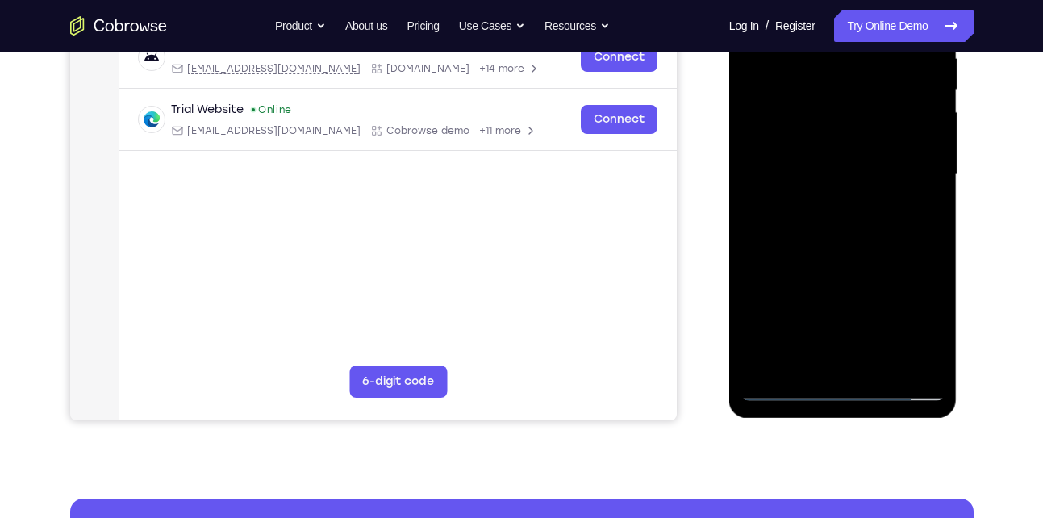
drag, startPoint x: 874, startPoint y: 299, endPoint x: 883, endPoint y: 187, distance: 112.5
click at [883, 187] on div at bounding box center [842, 175] width 203 height 452
drag, startPoint x: 876, startPoint y: 264, endPoint x: 886, endPoint y: 171, distance: 93.3
click at [886, 171] on div at bounding box center [842, 175] width 203 height 452
drag, startPoint x: 867, startPoint y: 292, endPoint x: 885, endPoint y: 154, distance: 139.2
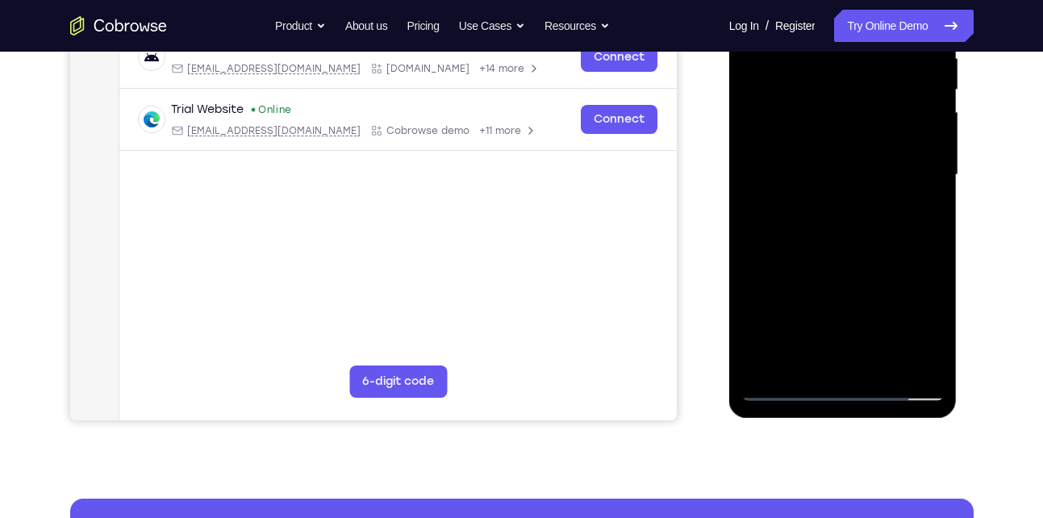
click at [885, 154] on div at bounding box center [842, 175] width 203 height 452
drag, startPoint x: 879, startPoint y: 267, endPoint x: 887, endPoint y: 171, distance: 96.4
click at [887, 171] on div at bounding box center [842, 175] width 203 height 452
drag, startPoint x: 883, startPoint y: 296, endPoint x: 888, endPoint y: 195, distance: 100.9
click at [888, 195] on div at bounding box center [842, 175] width 203 height 452
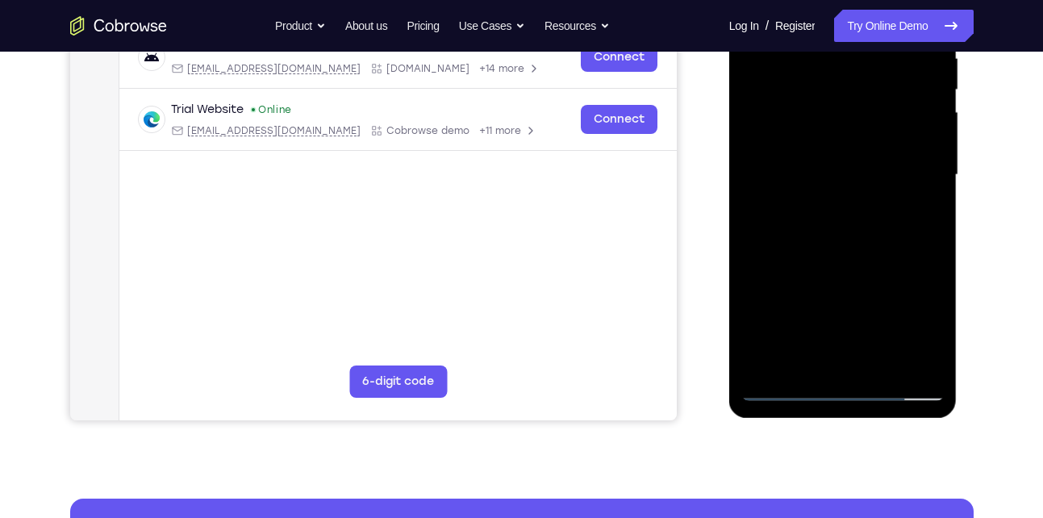
drag, startPoint x: 877, startPoint y: 280, endPoint x: 883, endPoint y: 190, distance: 90.5
click at [883, 190] on div at bounding box center [842, 175] width 203 height 452
drag, startPoint x: 888, startPoint y: 285, endPoint x: 901, endPoint y: 190, distance: 95.4
click at [901, 190] on div at bounding box center [842, 175] width 203 height 452
drag, startPoint x: 882, startPoint y: 278, endPoint x: 893, endPoint y: 178, distance: 100.7
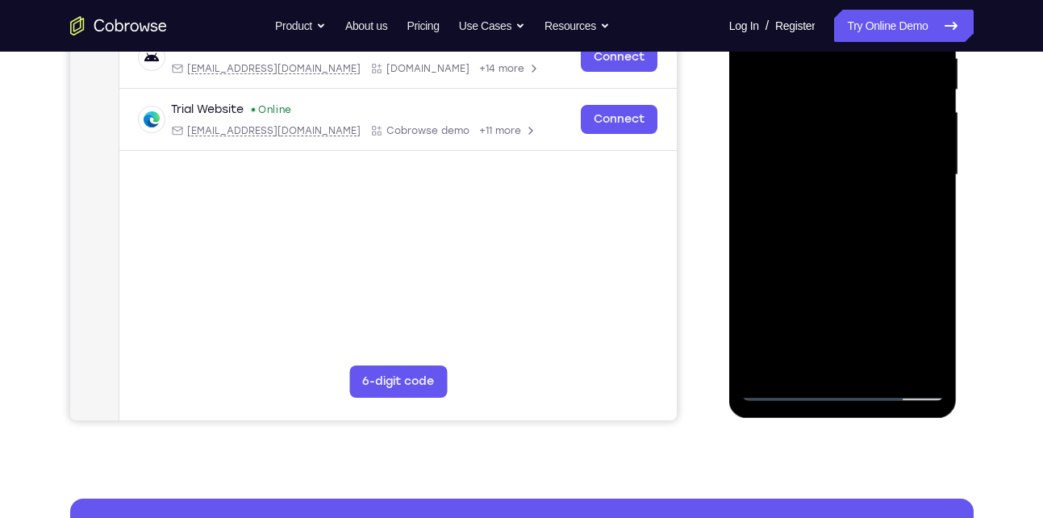
click at [893, 178] on div at bounding box center [842, 175] width 203 height 452
drag, startPoint x: 873, startPoint y: 303, endPoint x: 879, endPoint y: 177, distance: 126.0
click at [879, 177] on div at bounding box center [842, 175] width 203 height 452
drag, startPoint x: 871, startPoint y: 278, endPoint x: 892, endPoint y: 192, distance: 88.1
click at [892, 192] on div at bounding box center [842, 175] width 203 height 452
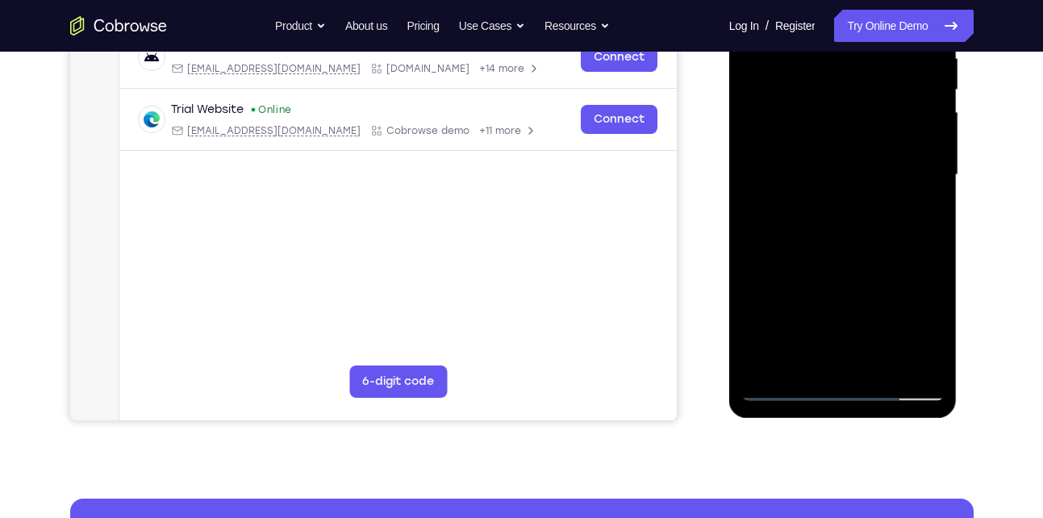
drag, startPoint x: 878, startPoint y: 300, endPoint x: 896, endPoint y: 201, distance: 101.0
click at [896, 201] on div at bounding box center [842, 175] width 203 height 452
drag, startPoint x: 874, startPoint y: 308, endPoint x: 878, endPoint y: 198, distance: 110.6
click at [878, 198] on div at bounding box center [842, 175] width 203 height 452
drag, startPoint x: 883, startPoint y: 293, endPoint x: 892, endPoint y: 215, distance: 78.9
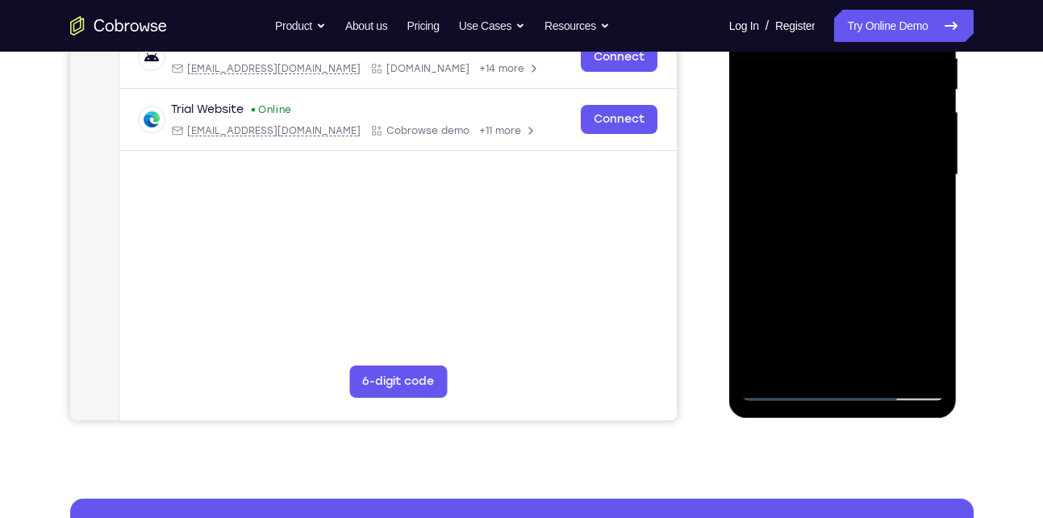
click at [892, 215] on div at bounding box center [842, 175] width 203 height 452
drag, startPoint x: 860, startPoint y: 271, endPoint x: 865, endPoint y: 178, distance: 92.9
click at [865, 178] on div at bounding box center [842, 175] width 203 height 452
drag, startPoint x: 860, startPoint y: 277, endPoint x: 880, endPoint y: 148, distance: 129.9
click at [880, 148] on div at bounding box center [842, 175] width 203 height 452
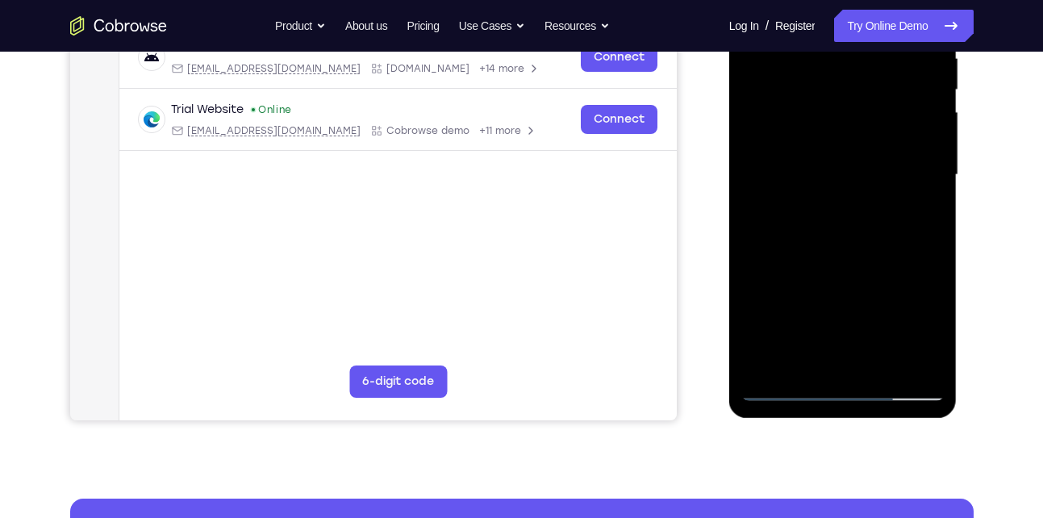
drag, startPoint x: 862, startPoint y: 244, endPoint x: 871, endPoint y: 161, distance: 84.3
click at [871, 161] on div at bounding box center [842, 175] width 203 height 452
drag, startPoint x: 868, startPoint y: 294, endPoint x: 880, endPoint y: 224, distance: 70.4
click at [880, 224] on div at bounding box center [842, 175] width 203 height 452
click at [886, 192] on div at bounding box center [842, 175] width 203 height 452
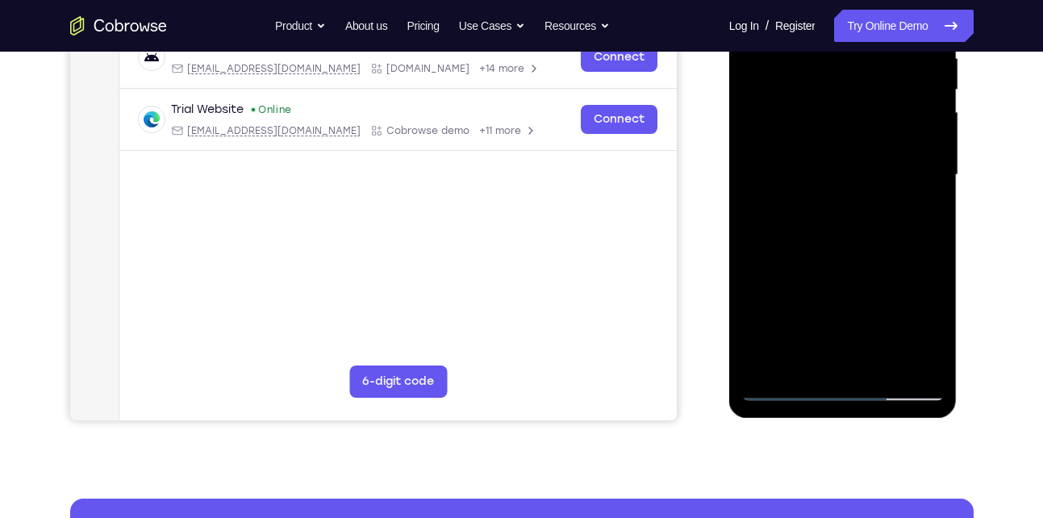
click at [837, 173] on div at bounding box center [842, 175] width 203 height 452
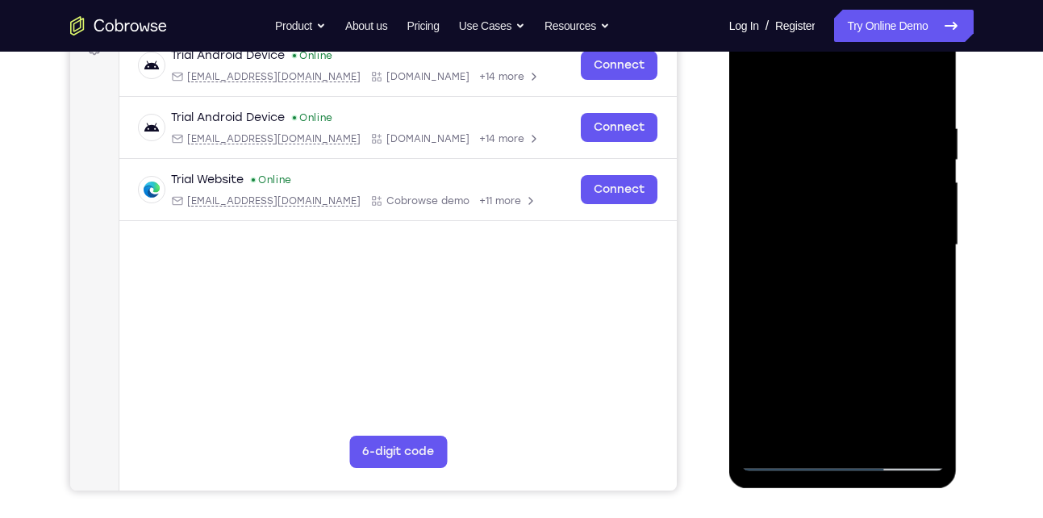
scroll to position [259, 0]
click at [923, 280] on div at bounding box center [842, 246] width 203 height 452
click at [859, 253] on div at bounding box center [842, 246] width 203 height 452
click at [819, 290] on div at bounding box center [842, 246] width 203 height 452
click at [837, 282] on div at bounding box center [842, 246] width 203 height 452
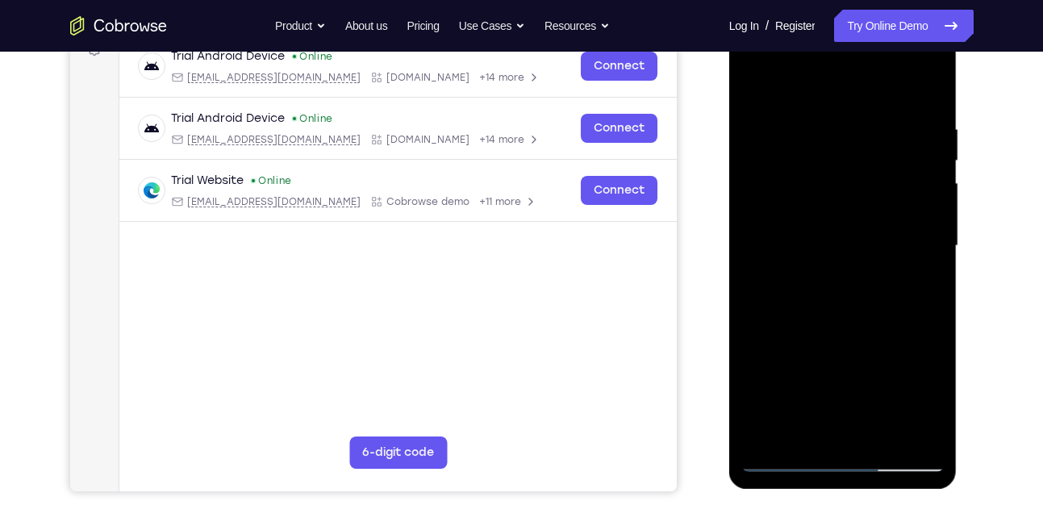
click at [833, 290] on div at bounding box center [842, 246] width 203 height 452
click at [833, 293] on div at bounding box center [842, 246] width 203 height 452
click at [856, 269] on div at bounding box center [842, 246] width 203 height 452
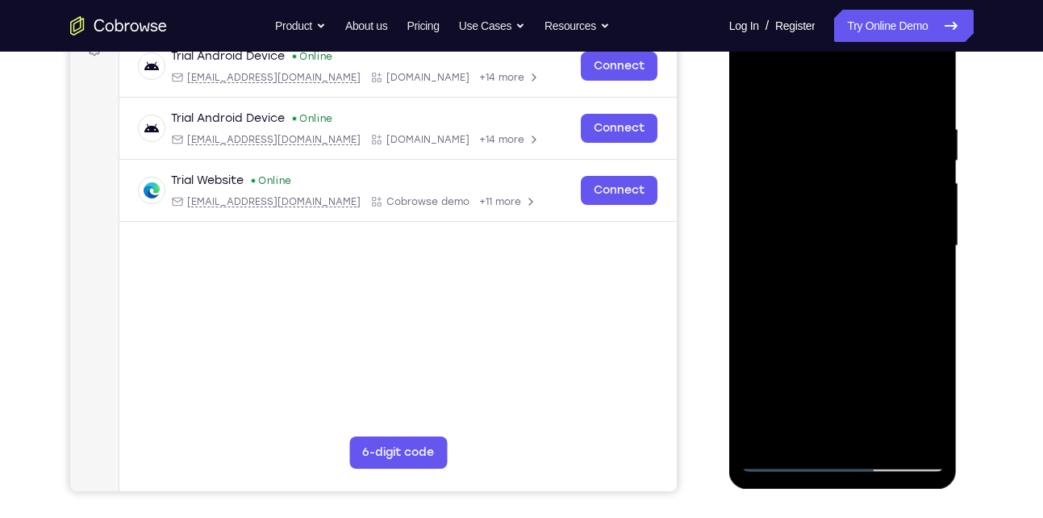
click at [835, 288] on div at bounding box center [842, 246] width 203 height 452
click at [836, 290] on div at bounding box center [842, 246] width 203 height 452
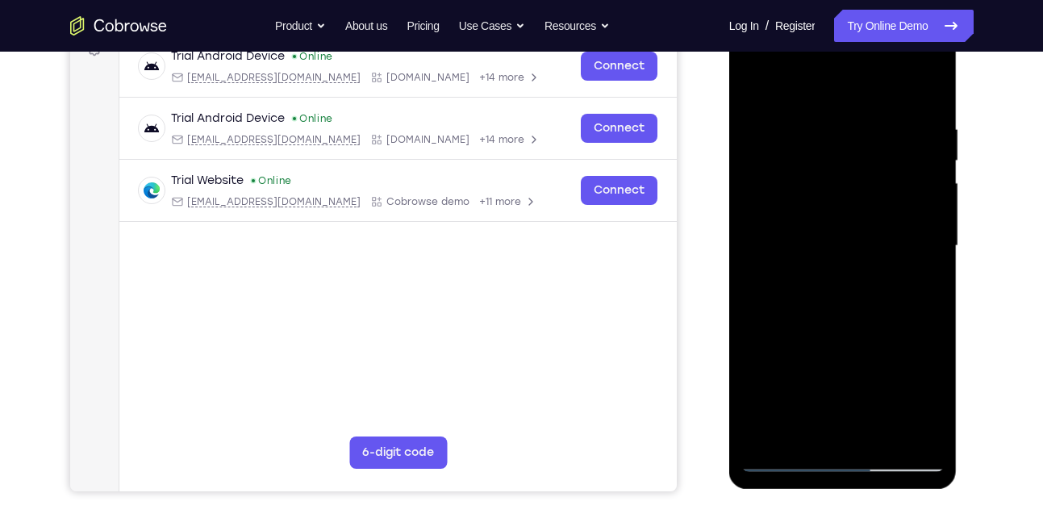
click at [838, 293] on div at bounding box center [842, 246] width 203 height 452
click at [887, 248] on div at bounding box center [842, 246] width 203 height 452
click at [837, 290] on div at bounding box center [842, 246] width 203 height 452
click at [883, 259] on div at bounding box center [842, 246] width 203 height 452
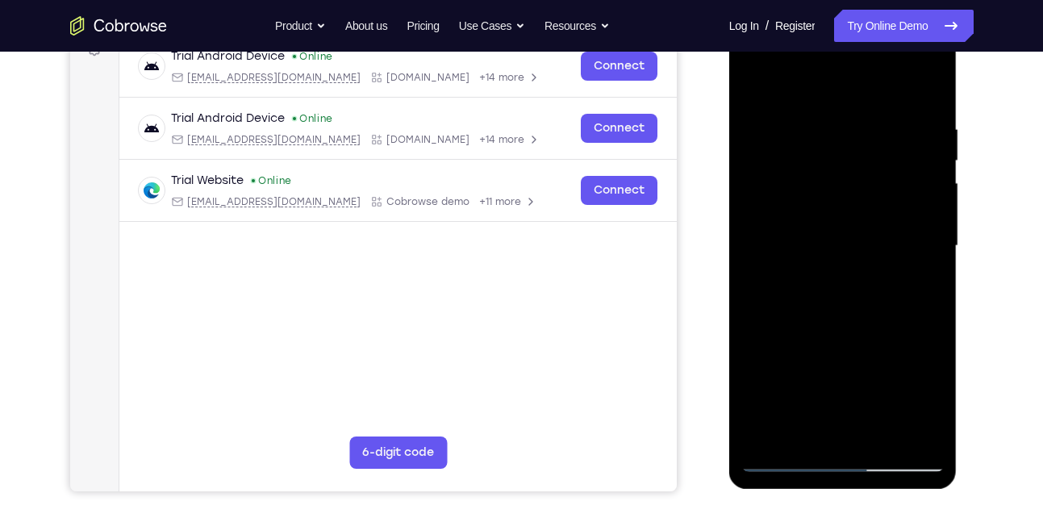
click at [842, 289] on div at bounding box center [842, 246] width 203 height 452
click at [882, 227] on div at bounding box center [842, 246] width 203 height 452
click at [841, 287] on div at bounding box center [842, 246] width 203 height 452
click at [845, 288] on div at bounding box center [842, 246] width 203 height 452
click at [861, 279] on div at bounding box center [842, 246] width 203 height 452
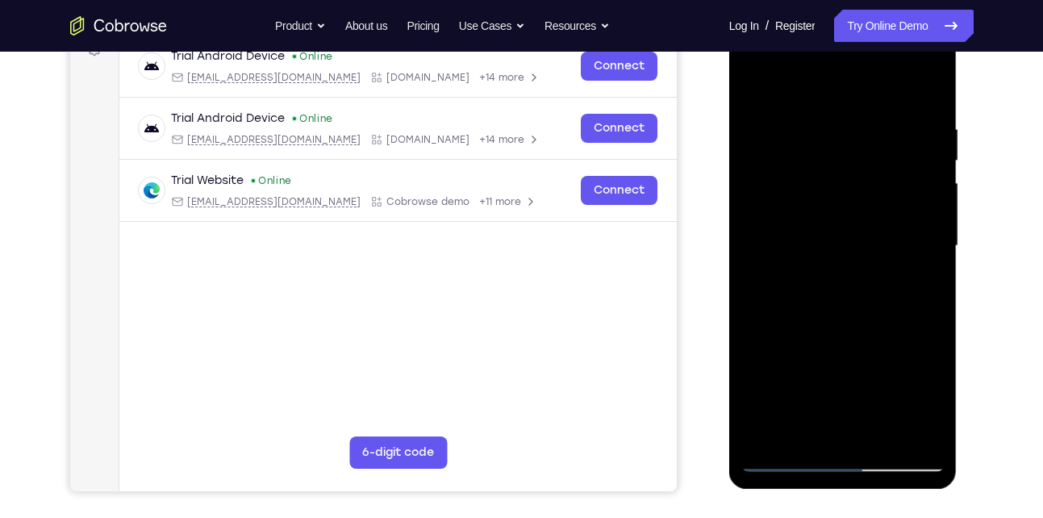
click at [851, 292] on div at bounding box center [842, 246] width 203 height 452
click at [870, 257] on div at bounding box center [842, 246] width 203 height 452
click at [847, 290] on div at bounding box center [842, 246] width 203 height 452
click at [779, 290] on div at bounding box center [842, 246] width 203 height 452
drag, startPoint x: 779, startPoint y: 288, endPoint x: 818, endPoint y: 280, distance: 39.6
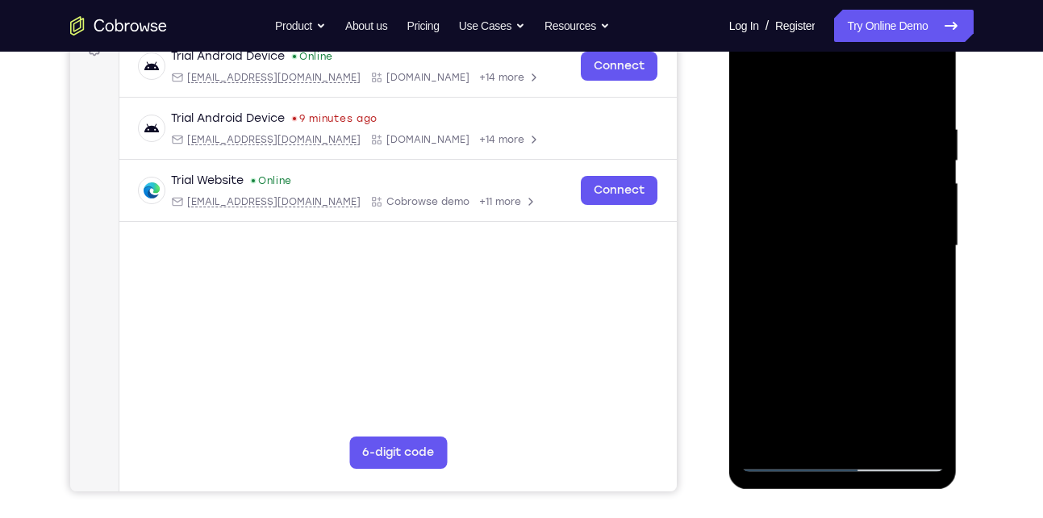
click at [818, 280] on div at bounding box center [842, 246] width 203 height 452
drag, startPoint x: 779, startPoint y: 289, endPoint x: 875, endPoint y: 278, distance: 96.6
click at [875, 278] on div at bounding box center [842, 246] width 203 height 452
click at [904, 232] on div at bounding box center [842, 246] width 203 height 452
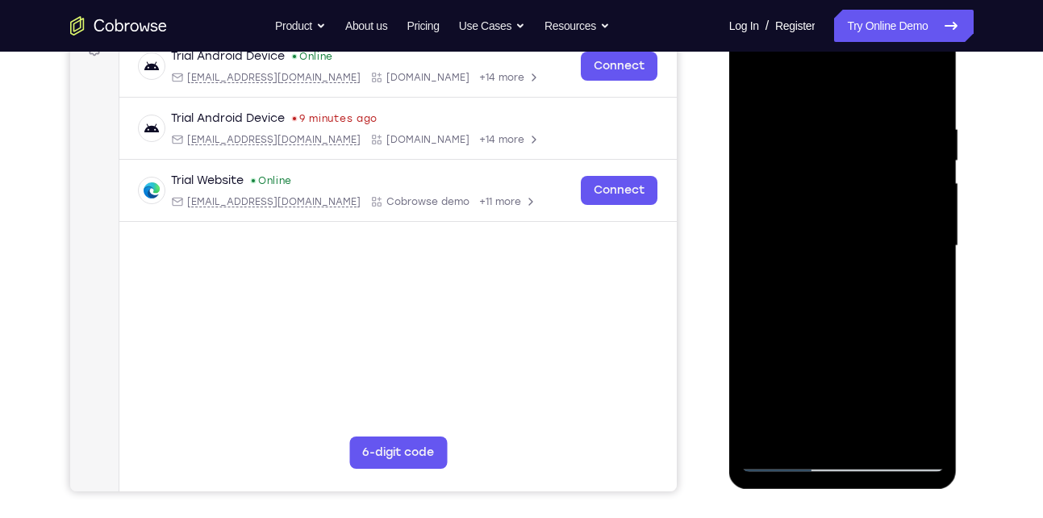
click at [906, 223] on div at bounding box center [842, 246] width 203 height 452
click at [781, 246] on div at bounding box center [842, 246] width 203 height 452
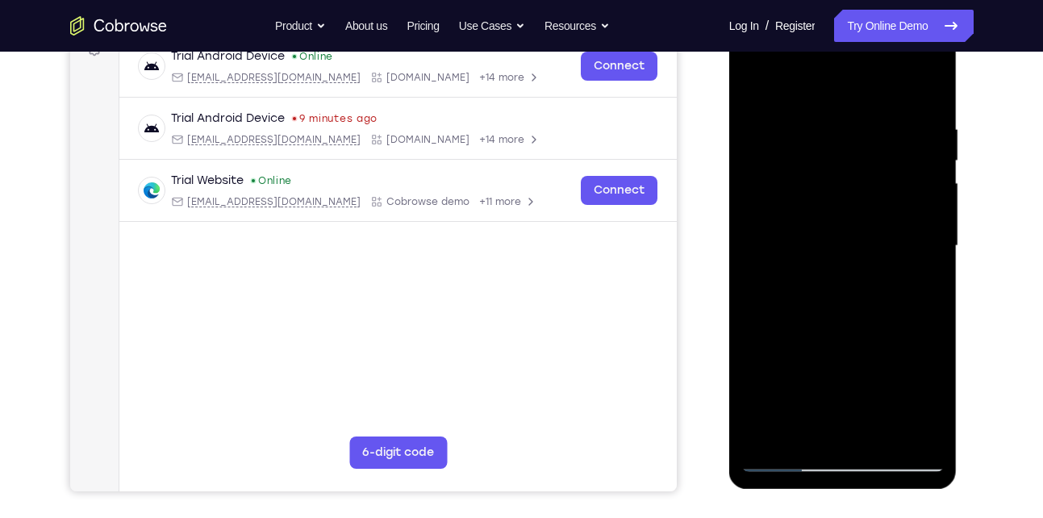
click at [781, 246] on div at bounding box center [842, 246] width 203 height 452
click at [754, 225] on div at bounding box center [842, 246] width 203 height 452
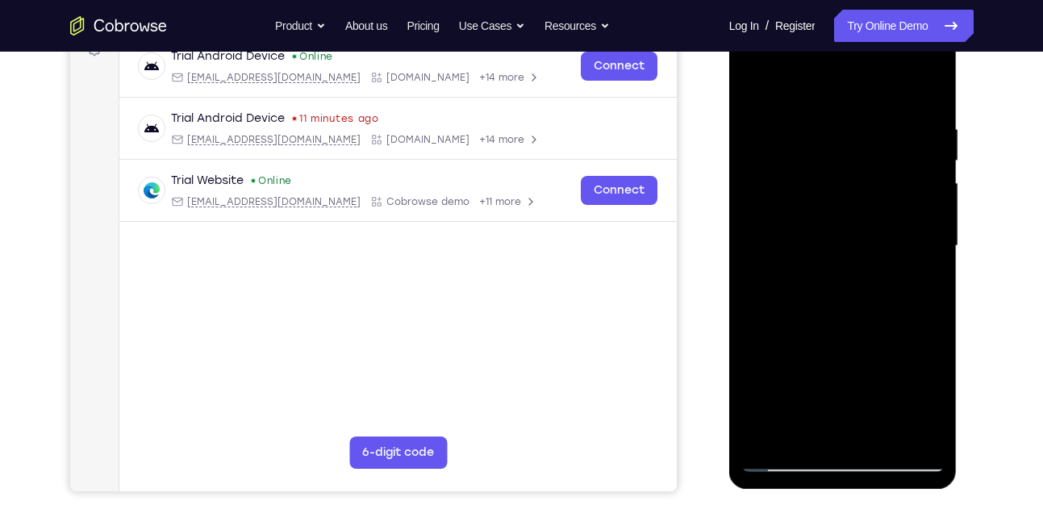
click at [910, 221] on div at bounding box center [842, 246] width 203 height 452
click at [764, 223] on div at bounding box center [842, 246] width 203 height 452
click at [761, 235] on div at bounding box center [842, 246] width 203 height 452
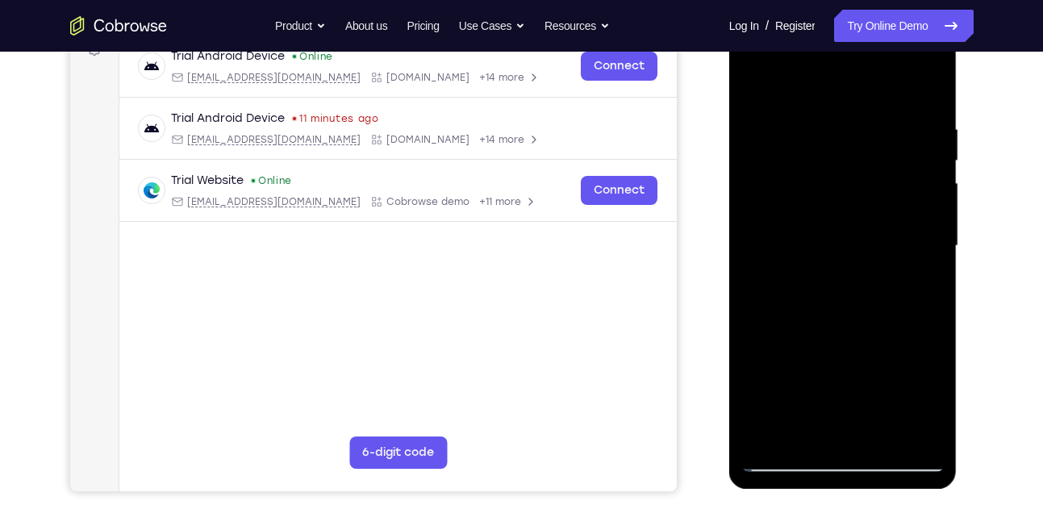
click at [761, 235] on div at bounding box center [842, 246] width 203 height 452
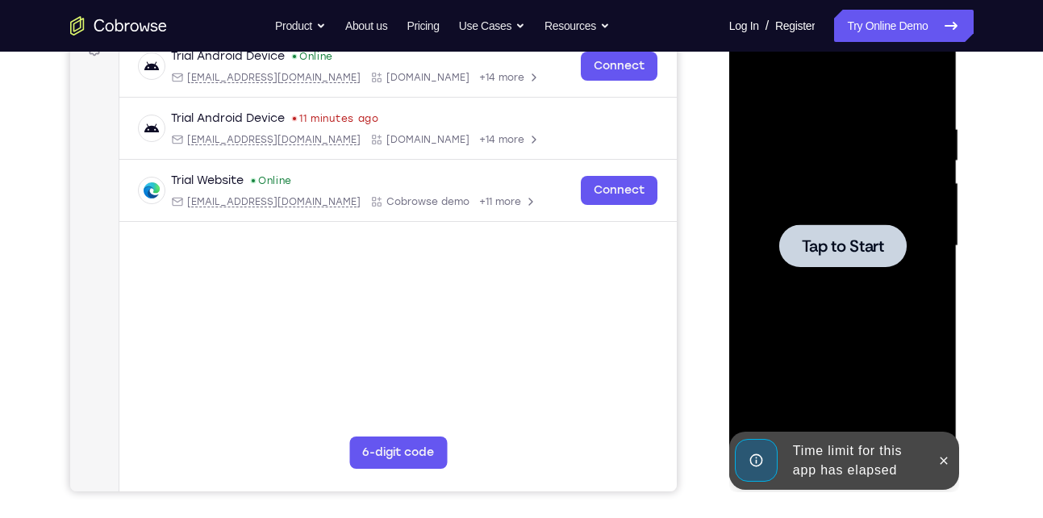
click at [808, 244] on span "Tap to Start" at bounding box center [843, 246] width 82 height 16
